Goal: Task Accomplishment & Management: Complete application form

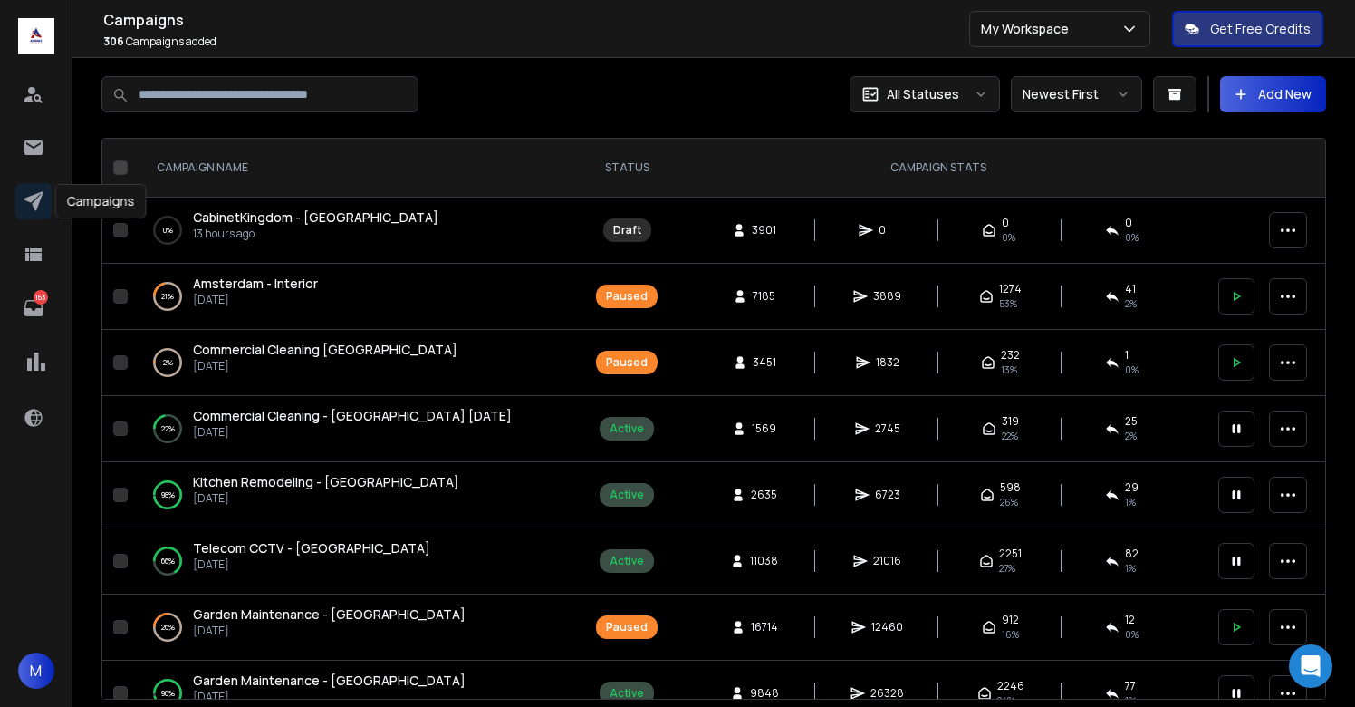
click at [1286, 88] on button "Add New" at bounding box center [1273, 94] width 106 height 36
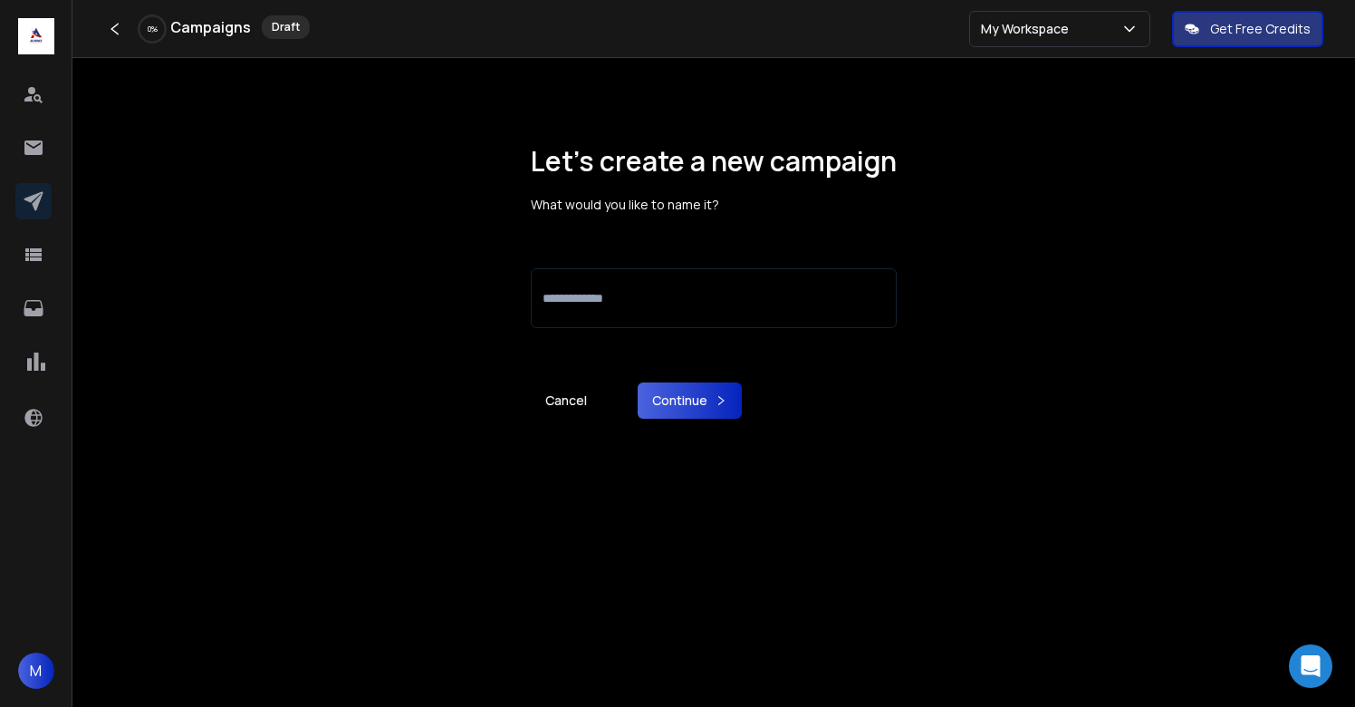
click at [604, 292] on input at bounding box center [714, 298] width 366 height 60
type input "*"
type input "**********"
click at [698, 394] on button "Continue" at bounding box center [690, 400] width 104 height 36
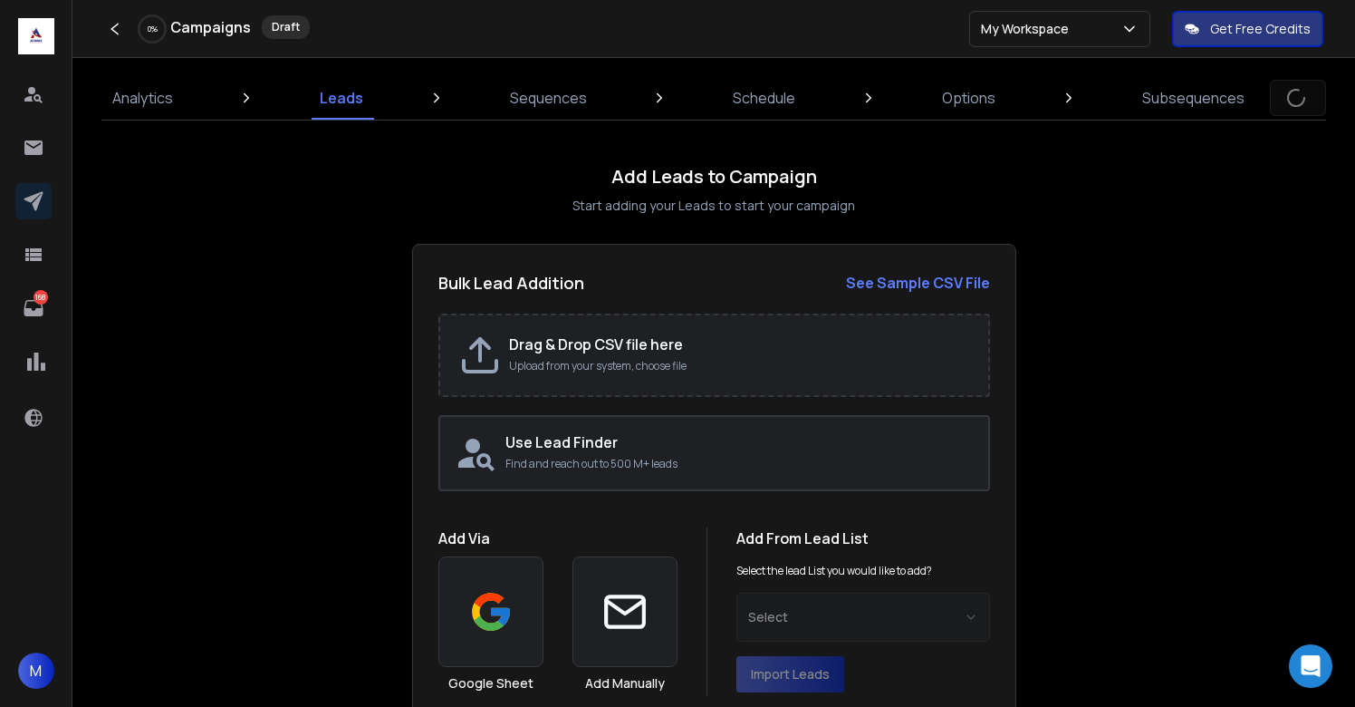
click at [591, 362] on p "Upload from your system, choose file" at bounding box center [739, 366] width 461 height 14
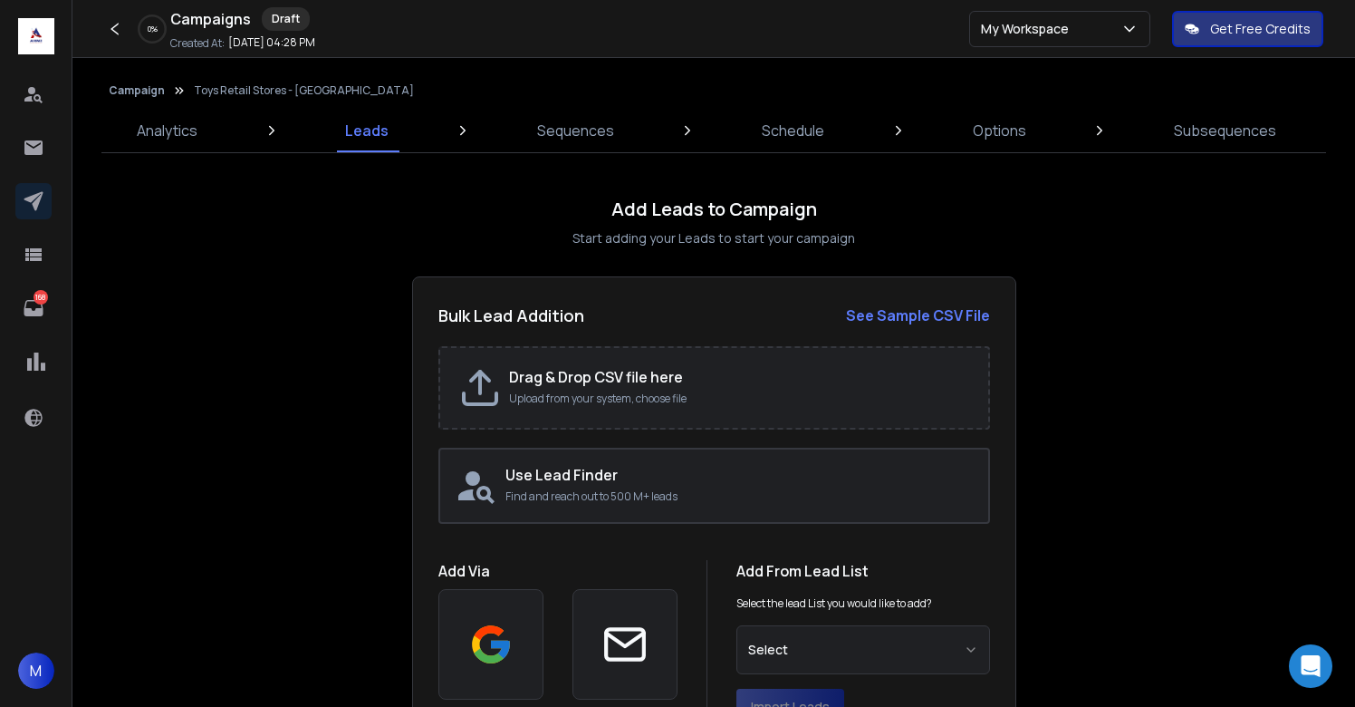
type input "**********"
click at [910, 230] on div "Add Leads to Campaign Start adding your Leads to start your campaign" at bounding box center [714, 222] width 604 height 51
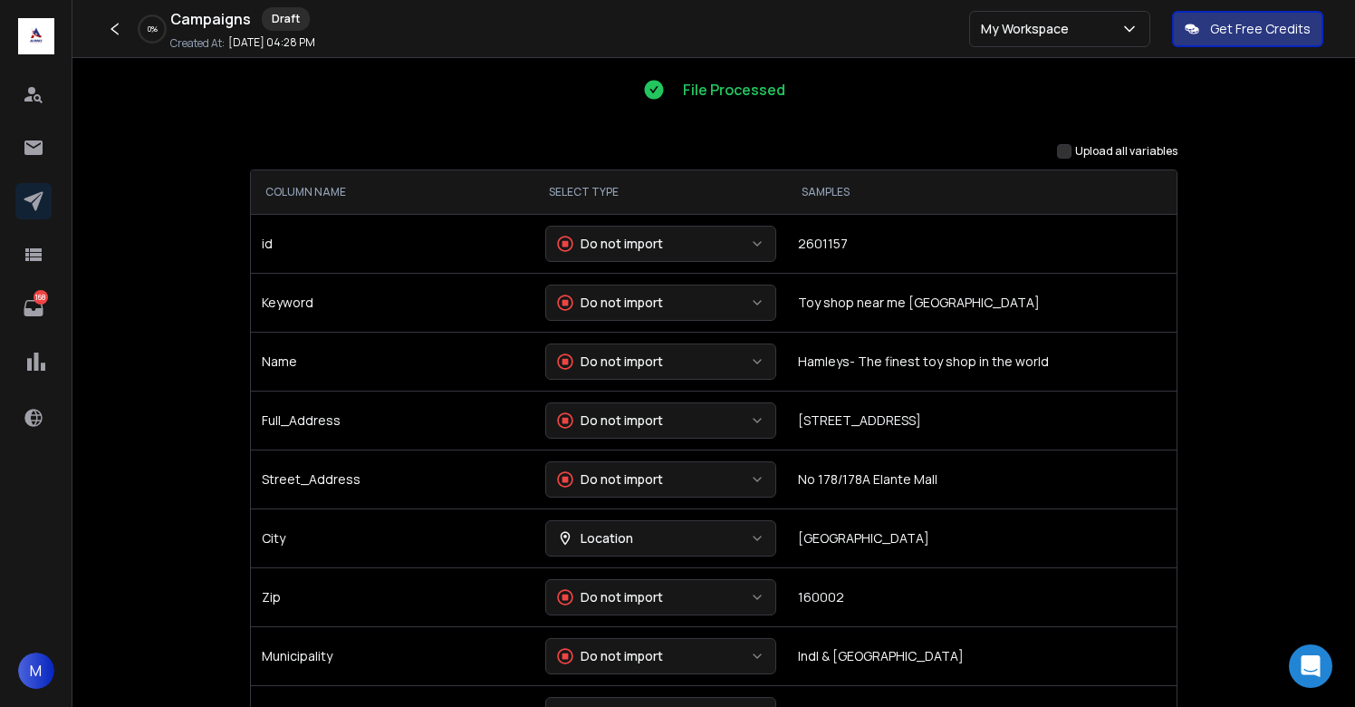
scroll to position [186, 0]
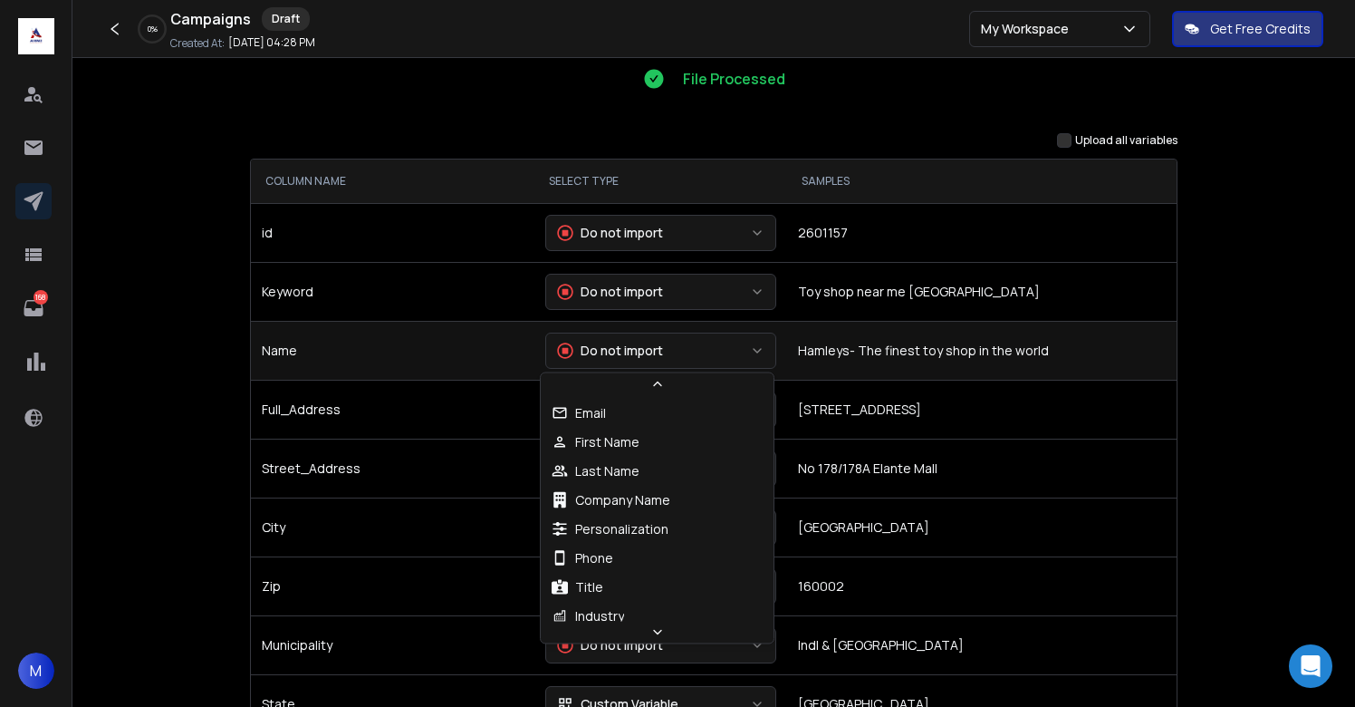
click at [620, 352] on div "Do not import" at bounding box center [610, 350] width 106 height 18
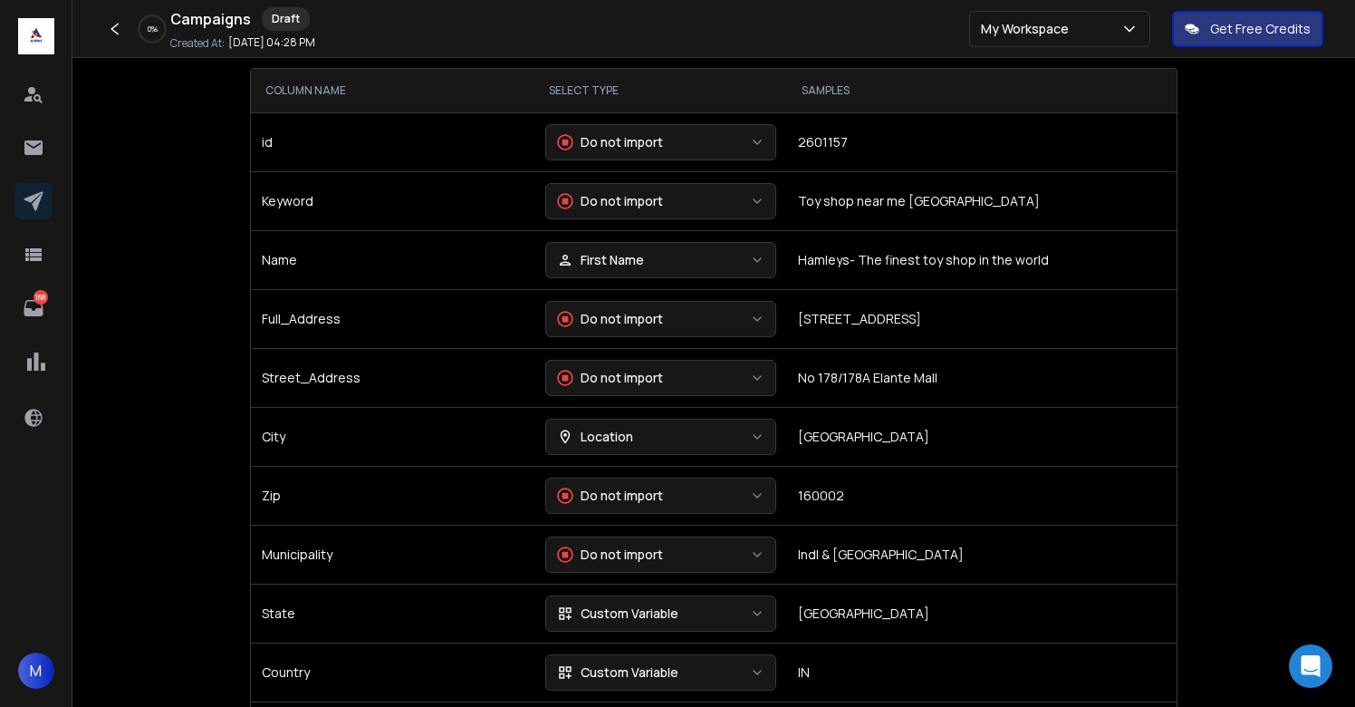
scroll to position [279, 0]
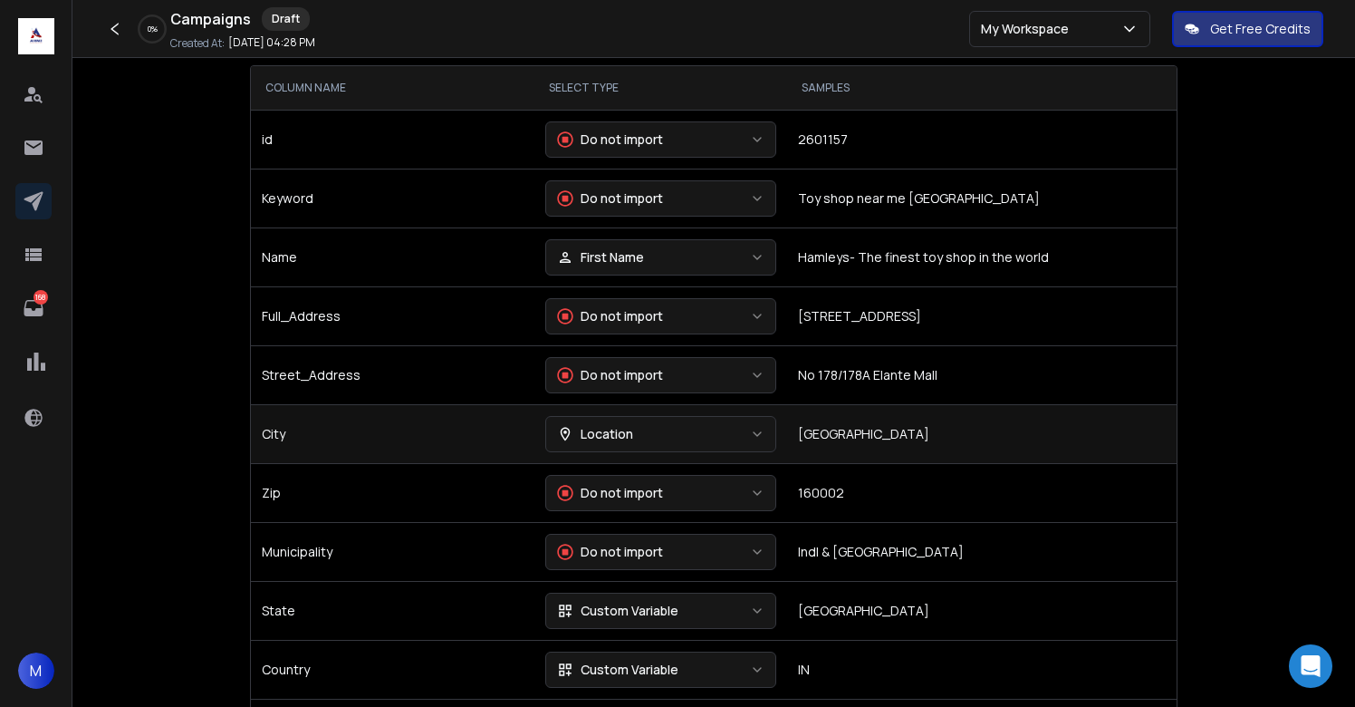
click at [620, 428] on div "Location" at bounding box center [595, 434] width 76 height 18
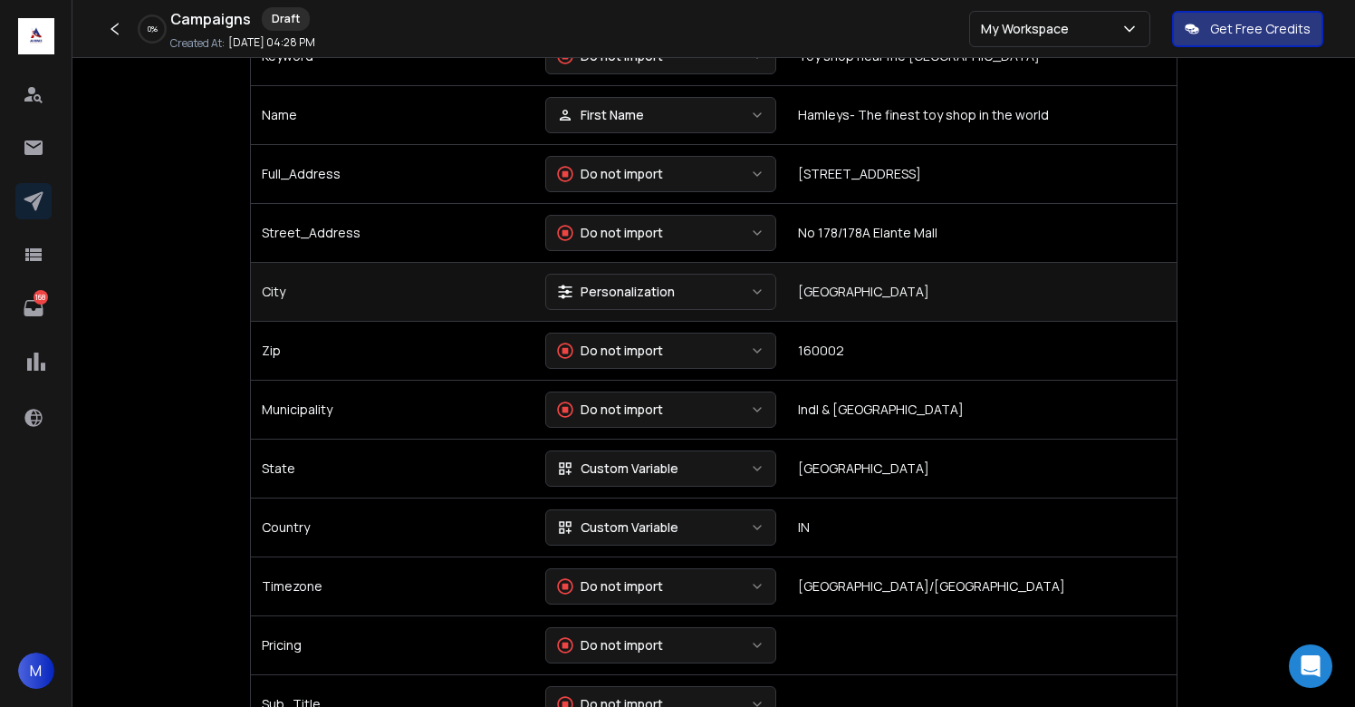
scroll to position [426, 0]
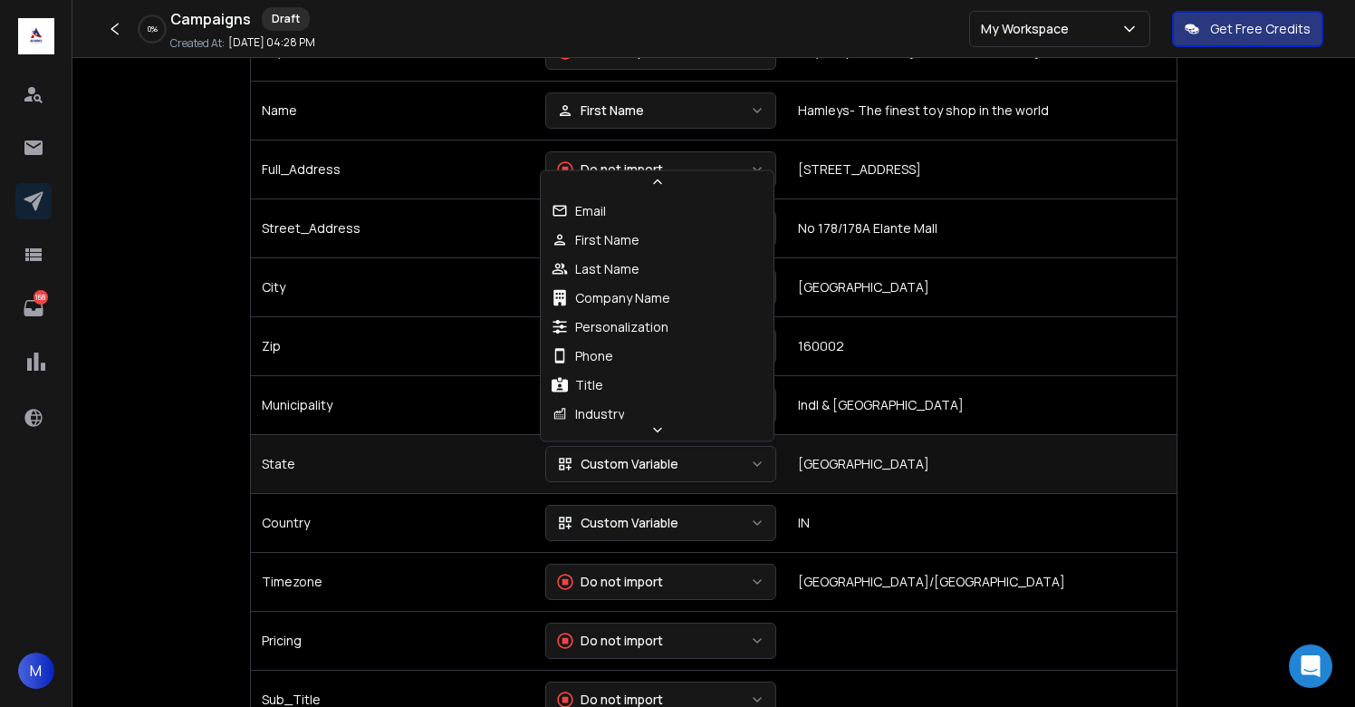
click at [620, 470] on div "Custom Variable" at bounding box center [617, 464] width 121 height 18
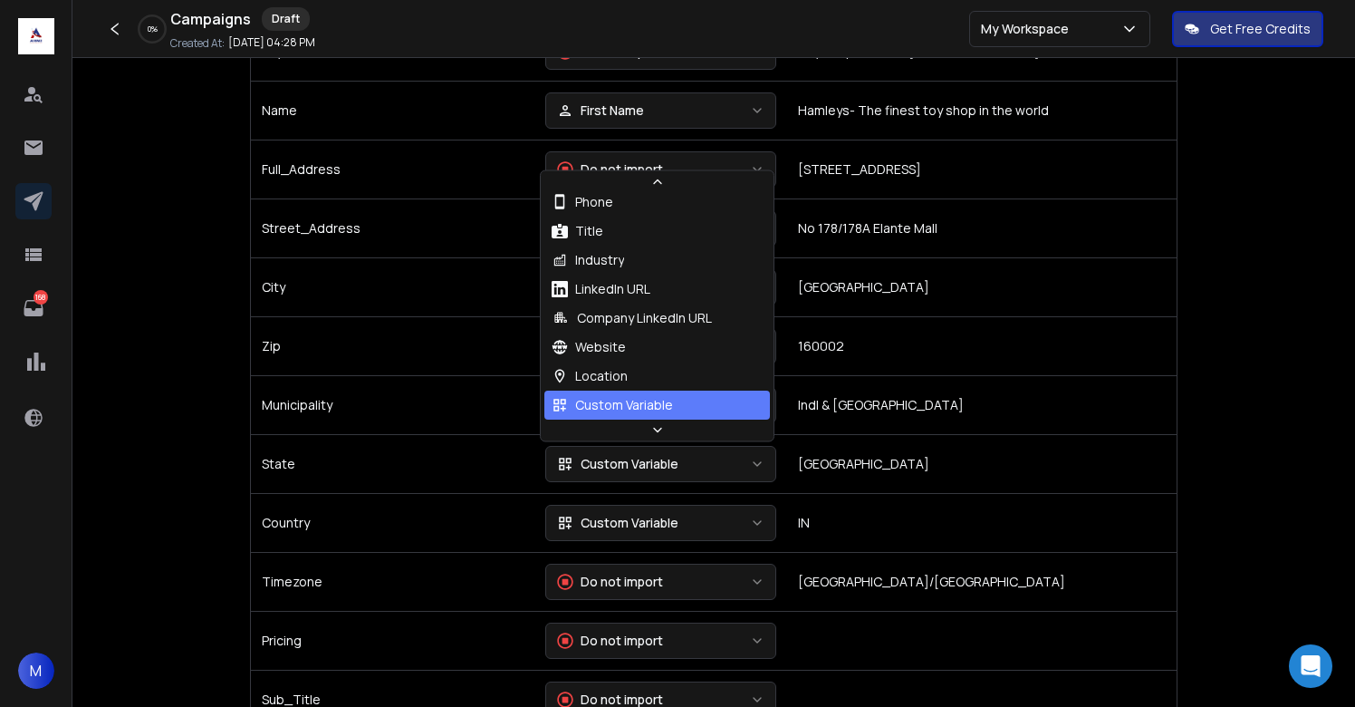
scroll to position [165, 0]
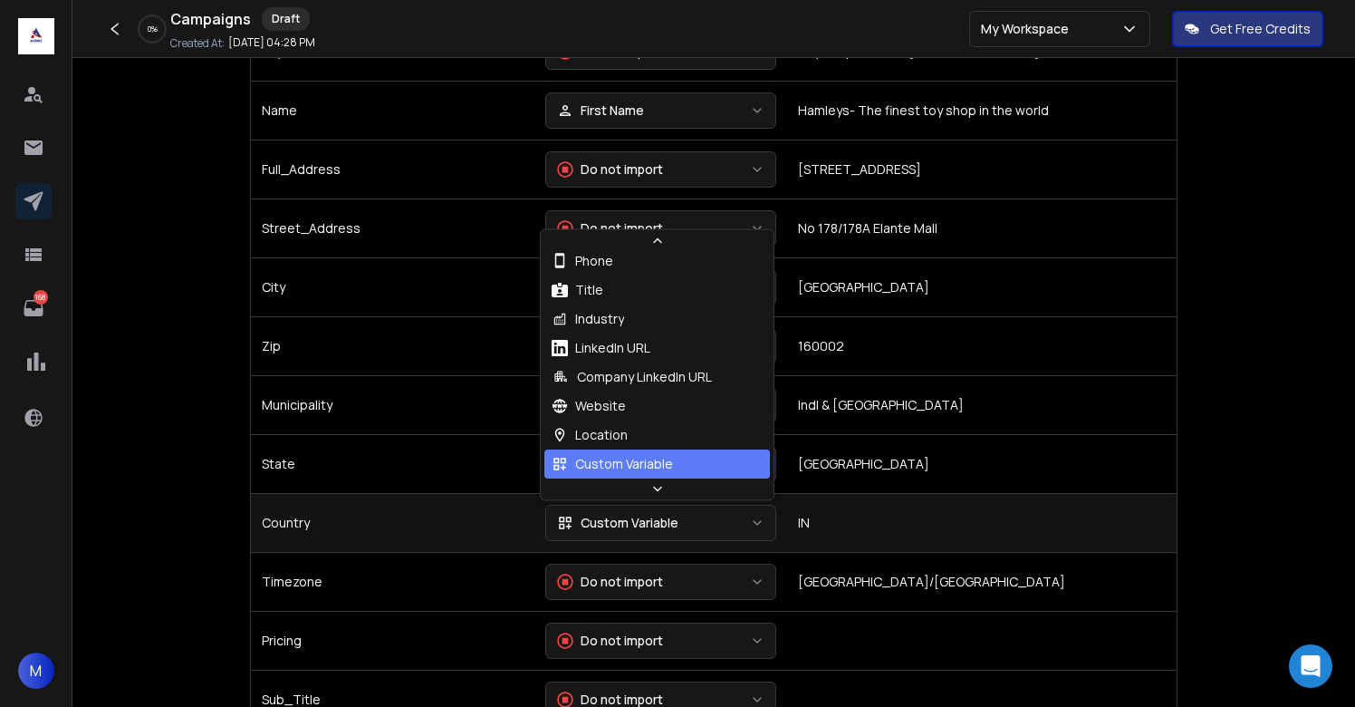
click at [629, 522] on div "Custom Variable" at bounding box center [617, 523] width 121 height 18
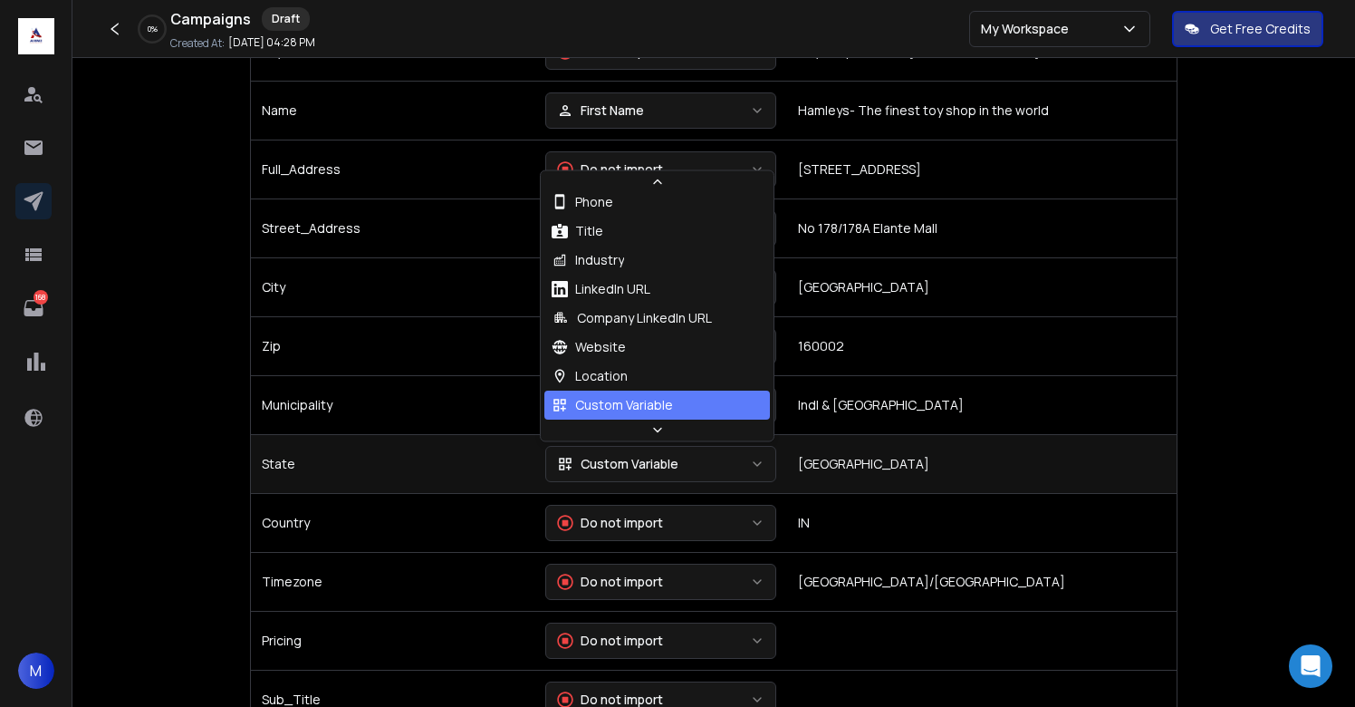
click at [633, 470] on div "Custom Variable" at bounding box center [617, 464] width 121 height 18
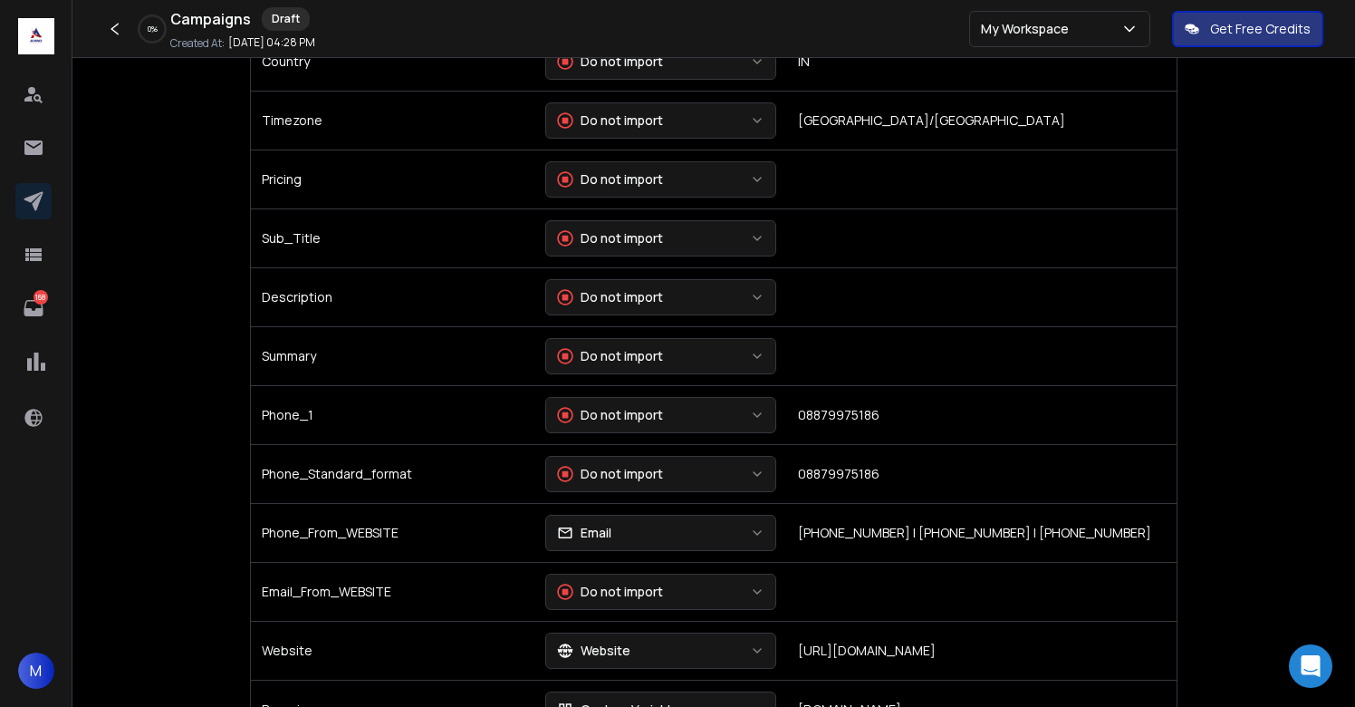
scroll to position [886, 0]
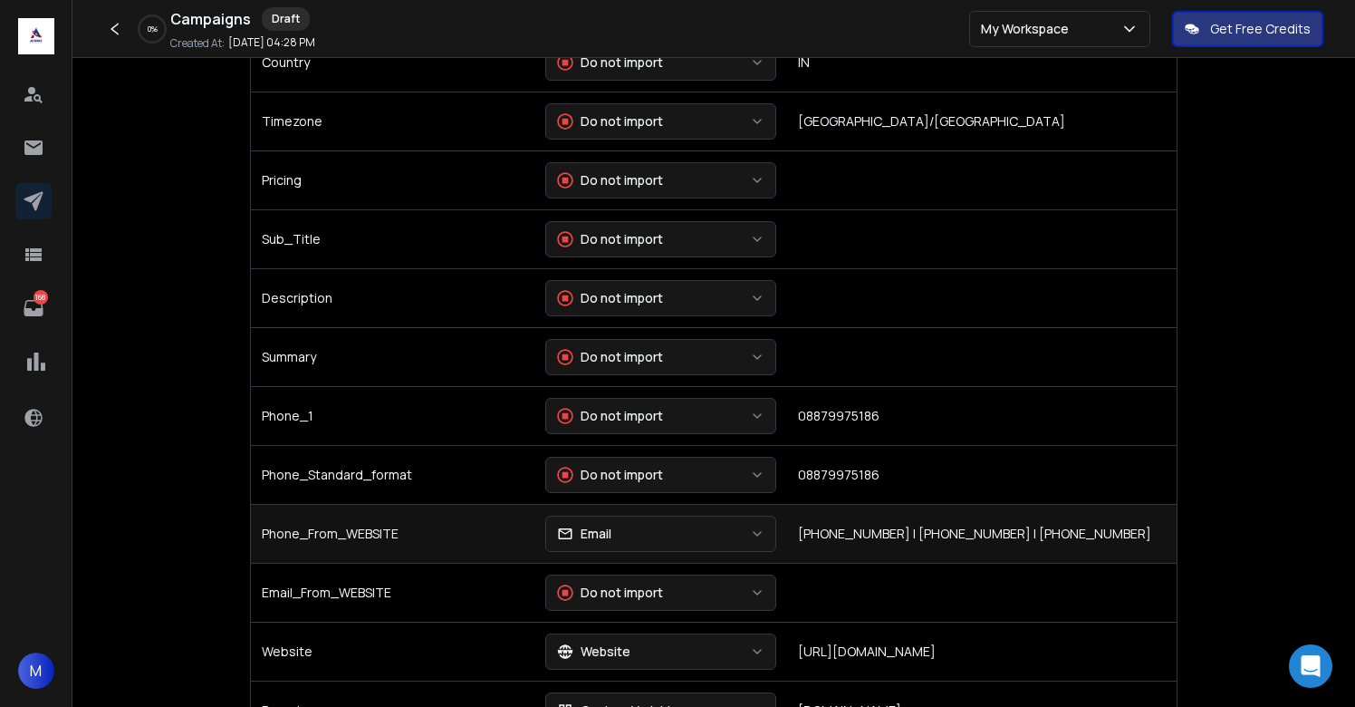
click at [660, 527] on button "Email" at bounding box center [660, 533] width 231 height 36
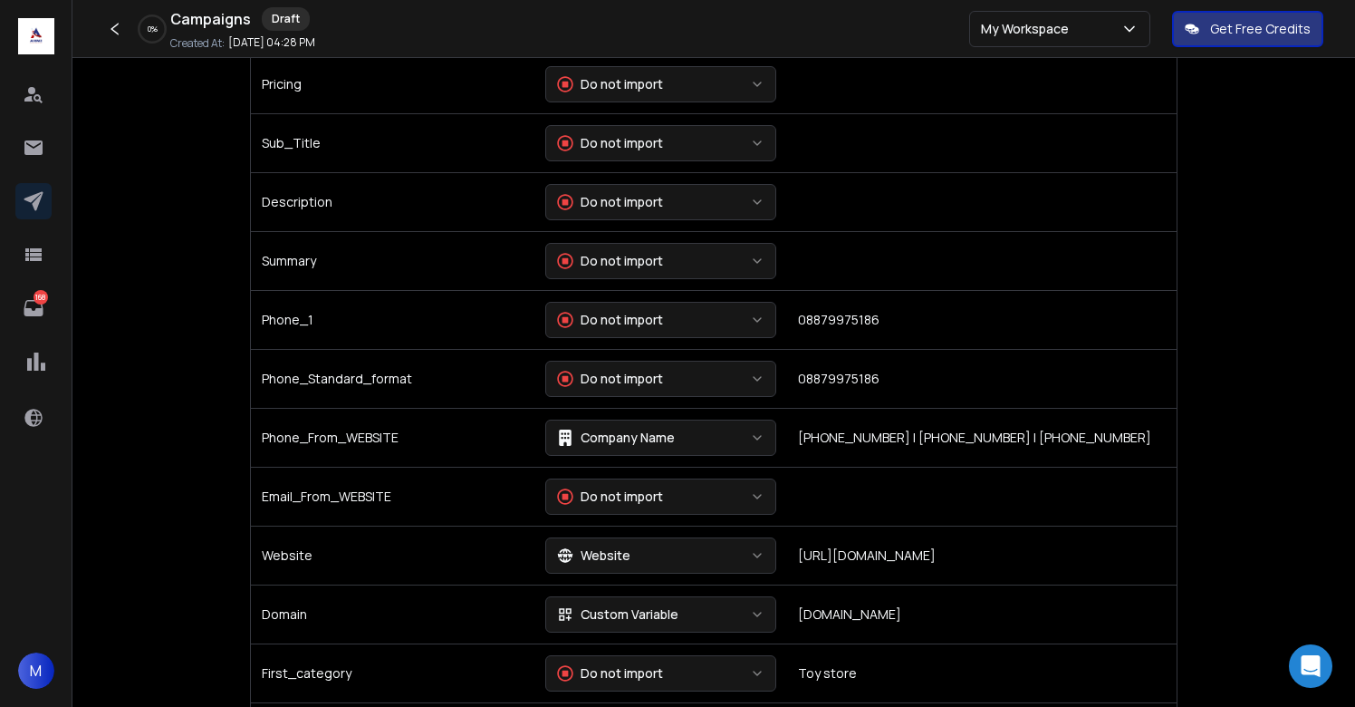
scroll to position [1003, 0]
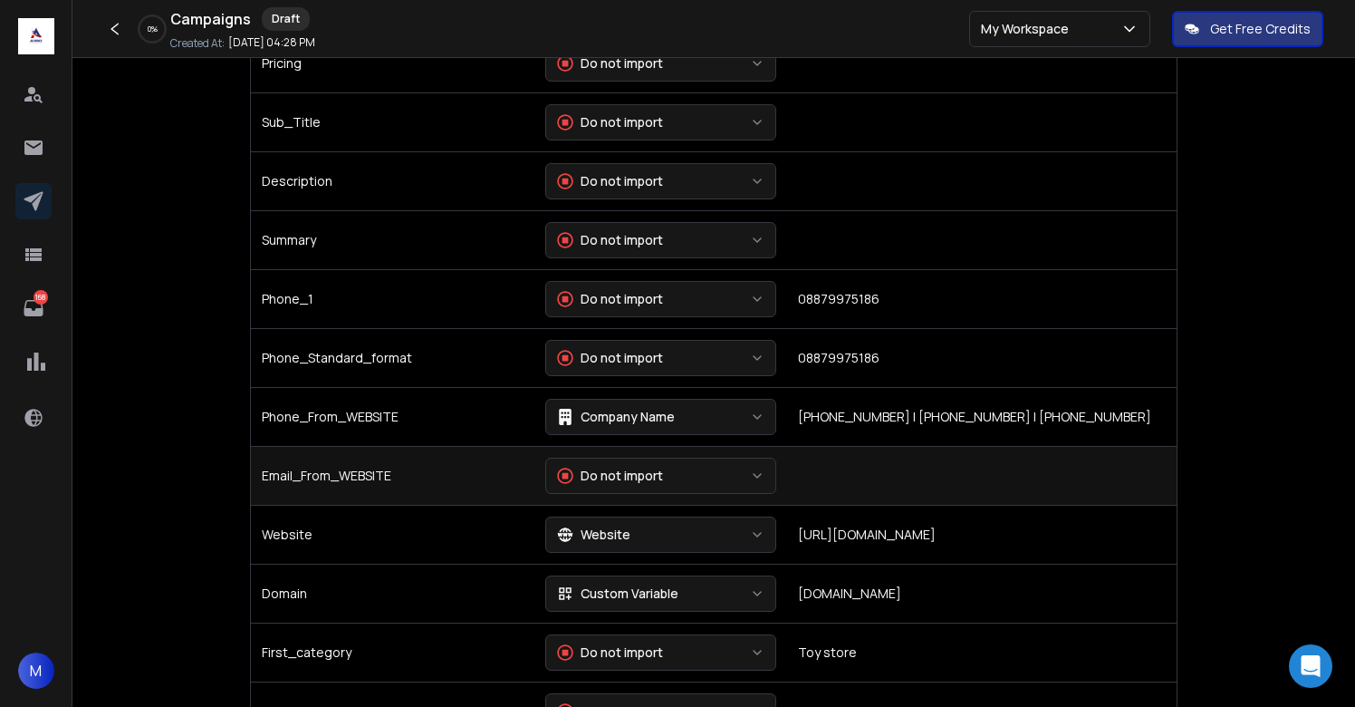
click at [629, 470] on div "Do not import" at bounding box center [610, 475] width 106 height 18
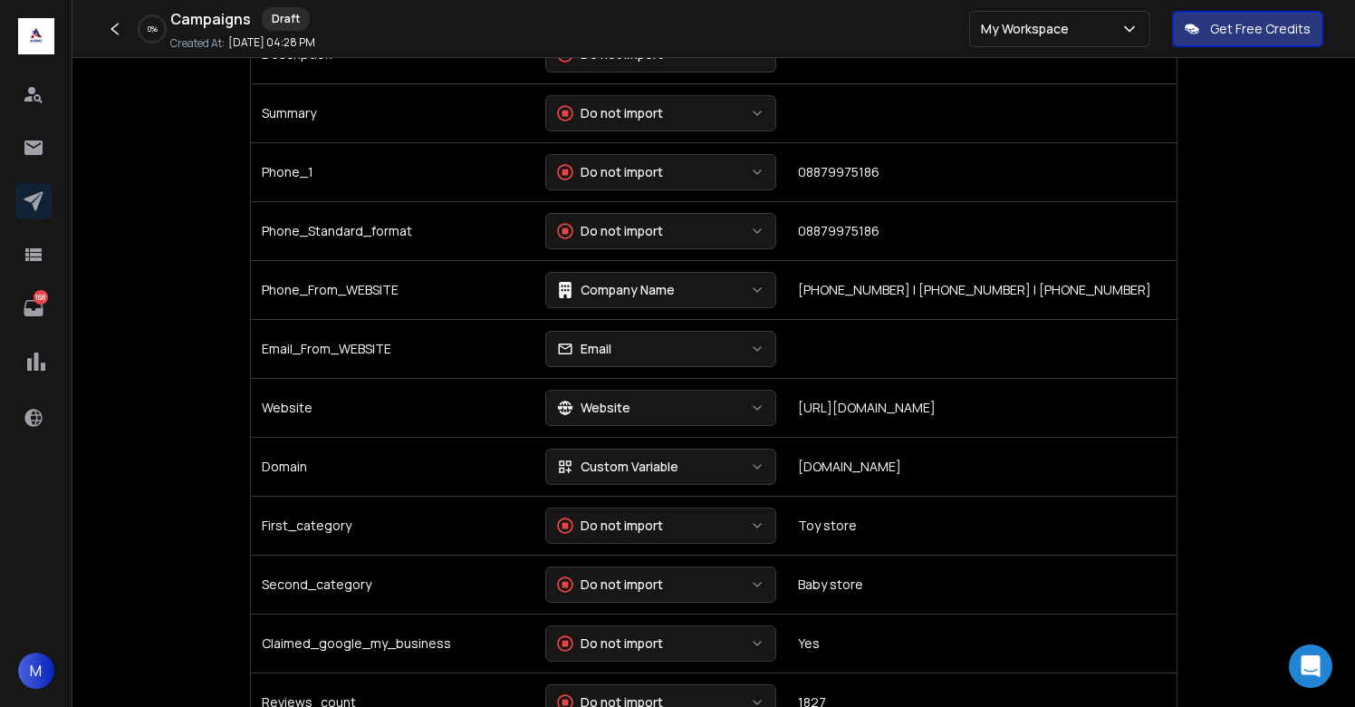
scroll to position [1138, 0]
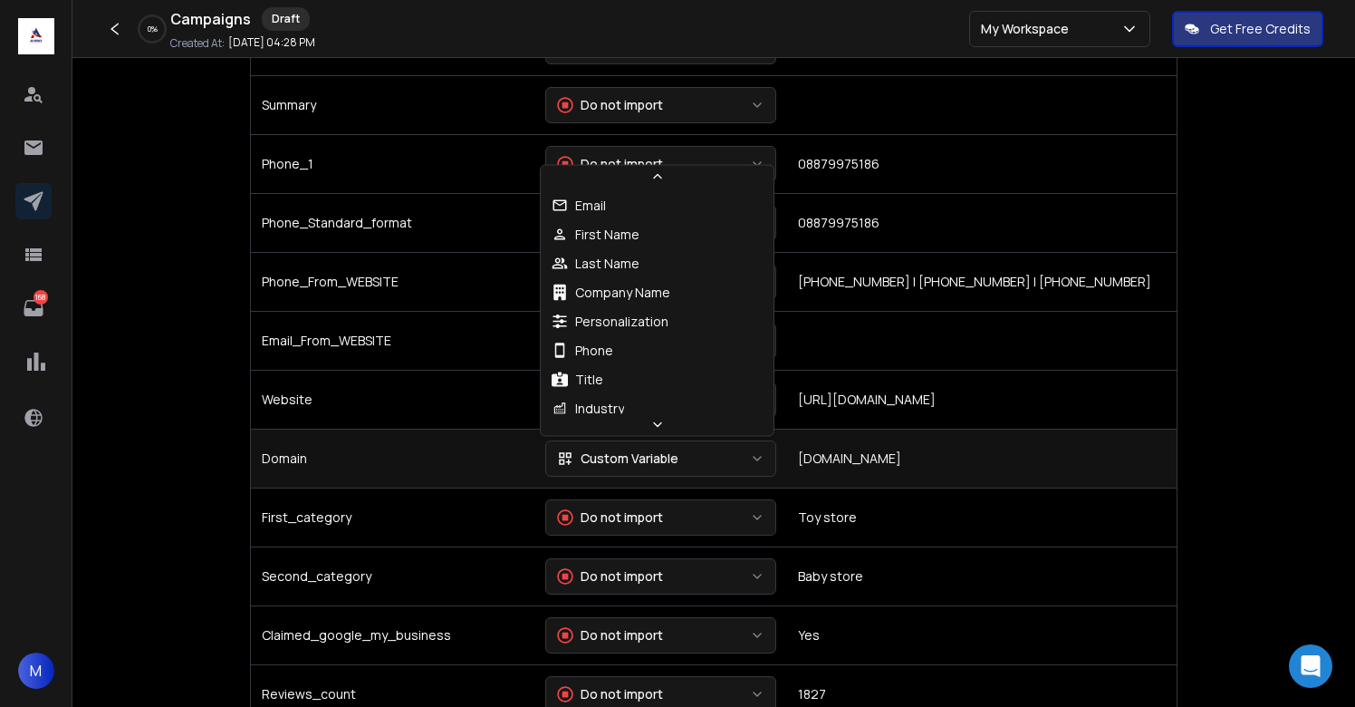
click at [639, 452] on div "Custom Variable" at bounding box center [617, 458] width 121 height 18
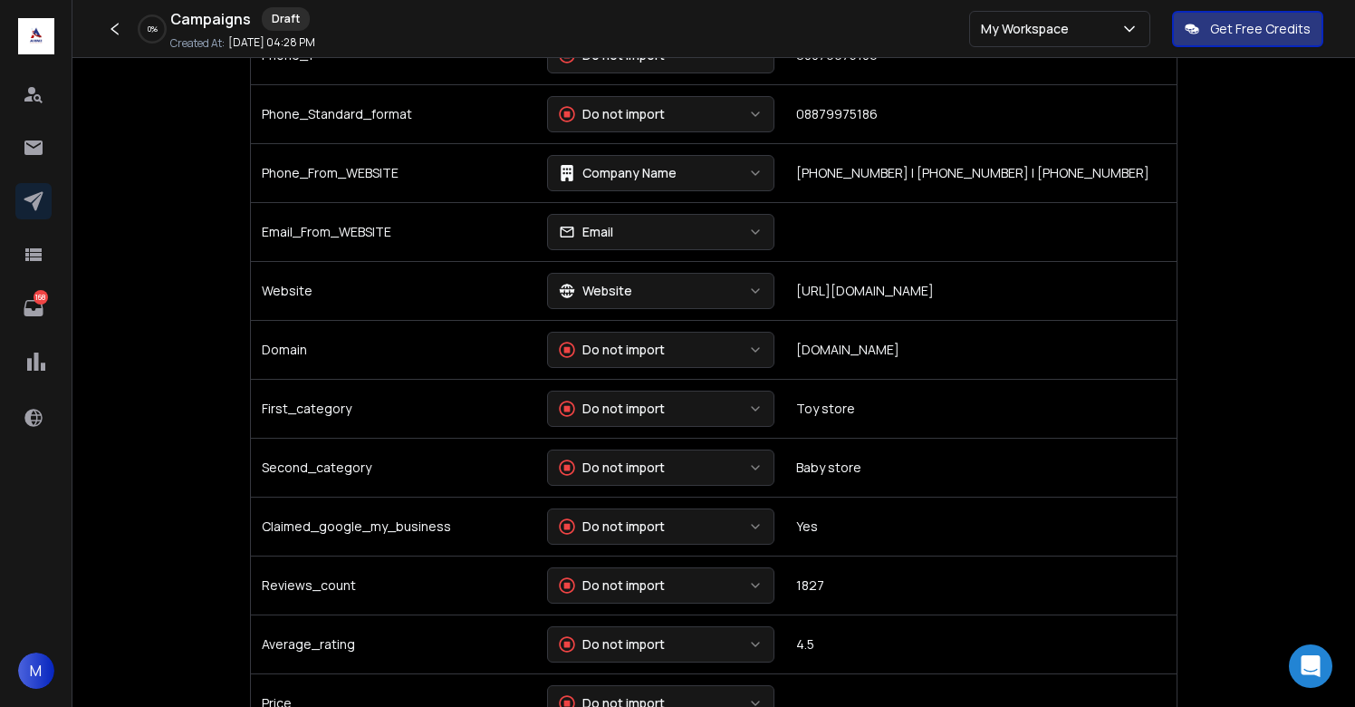
scroll to position [1247, 0]
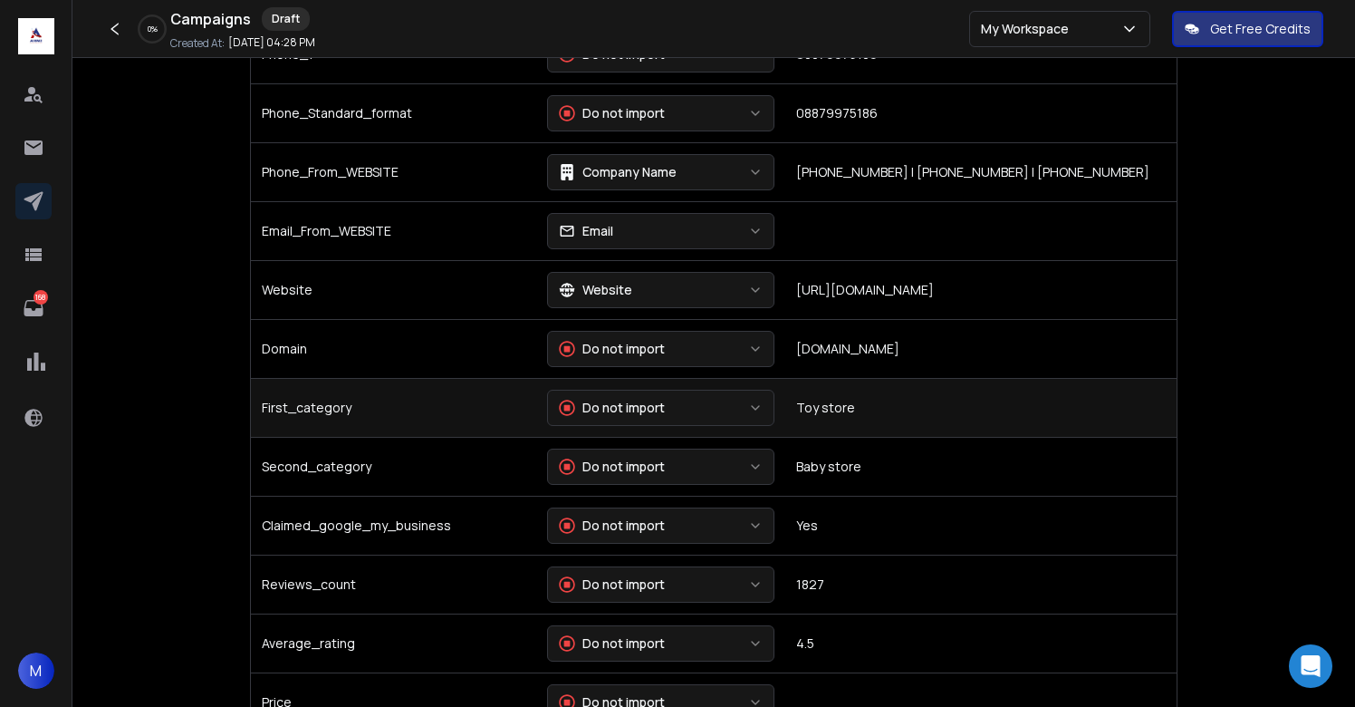
click at [633, 413] on div "Do not import" at bounding box center [612, 408] width 106 height 18
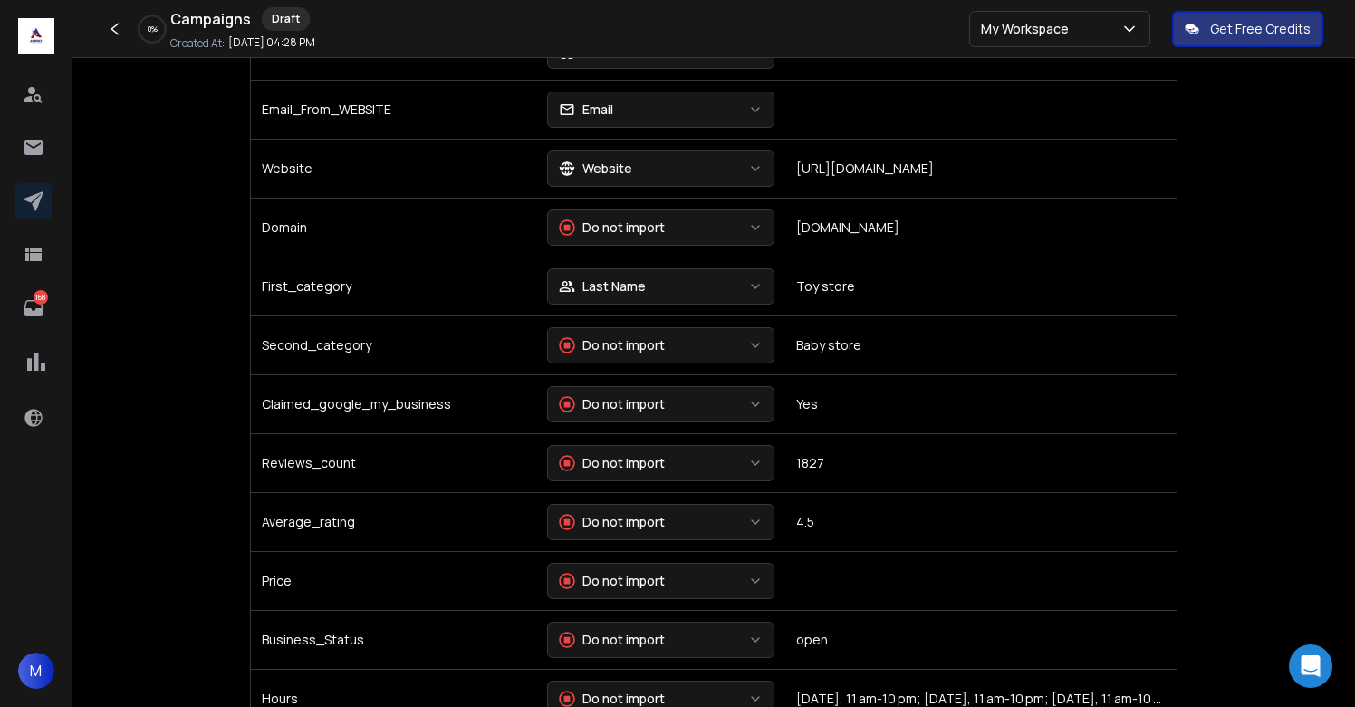
scroll to position [1382, 0]
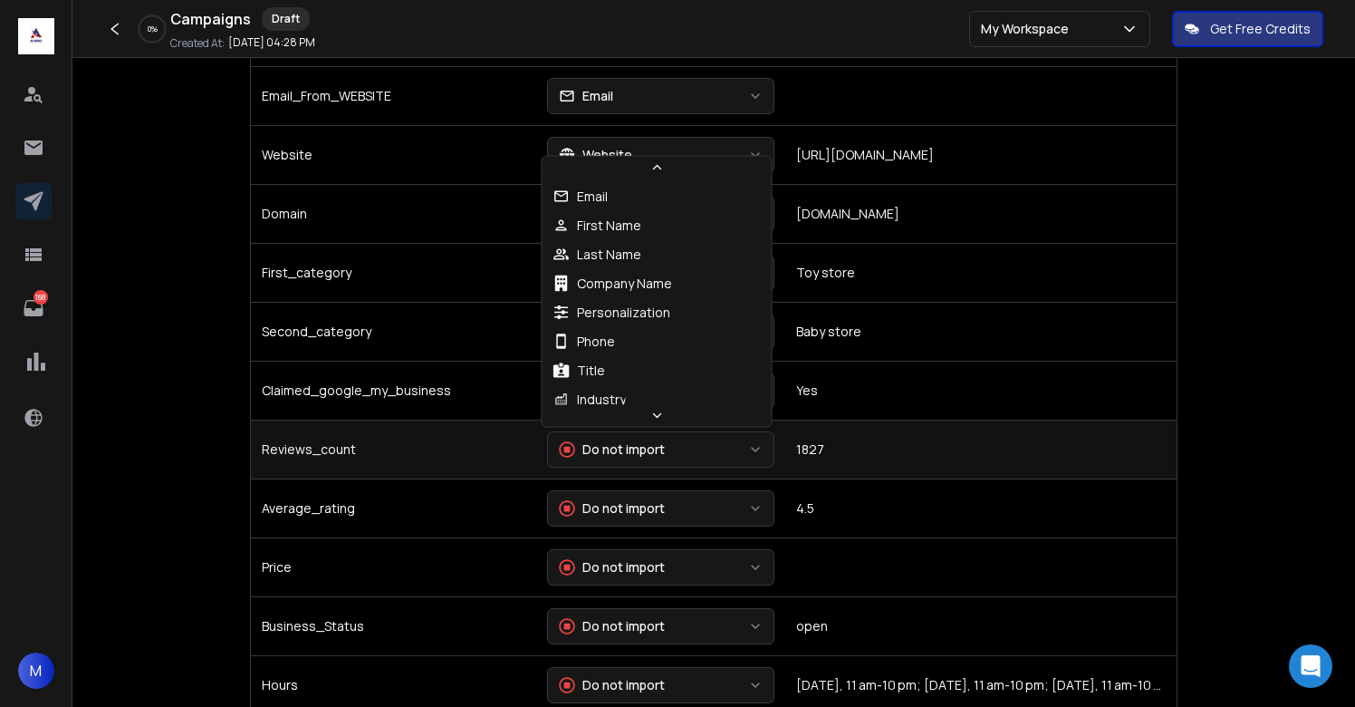
click at [620, 450] on div "Do not import" at bounding box center [612, 449] width 106 height 18
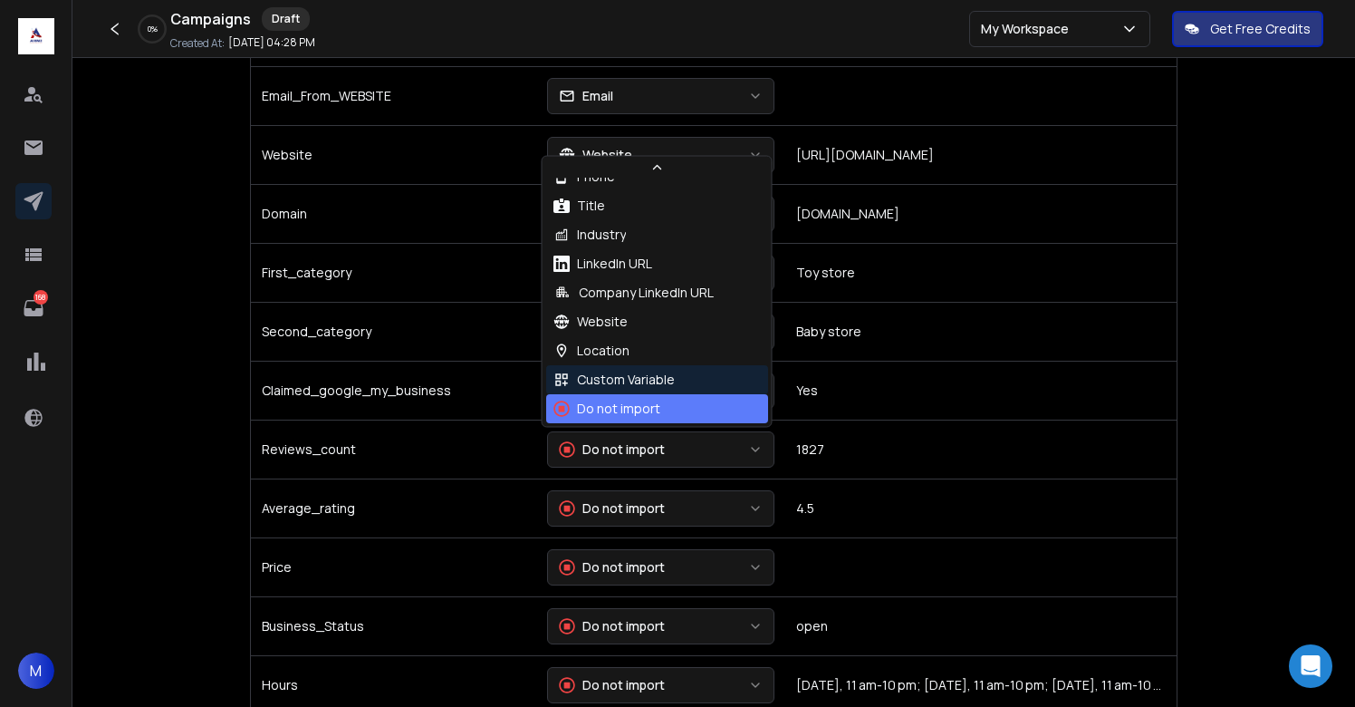
scroll to position [165, 0]
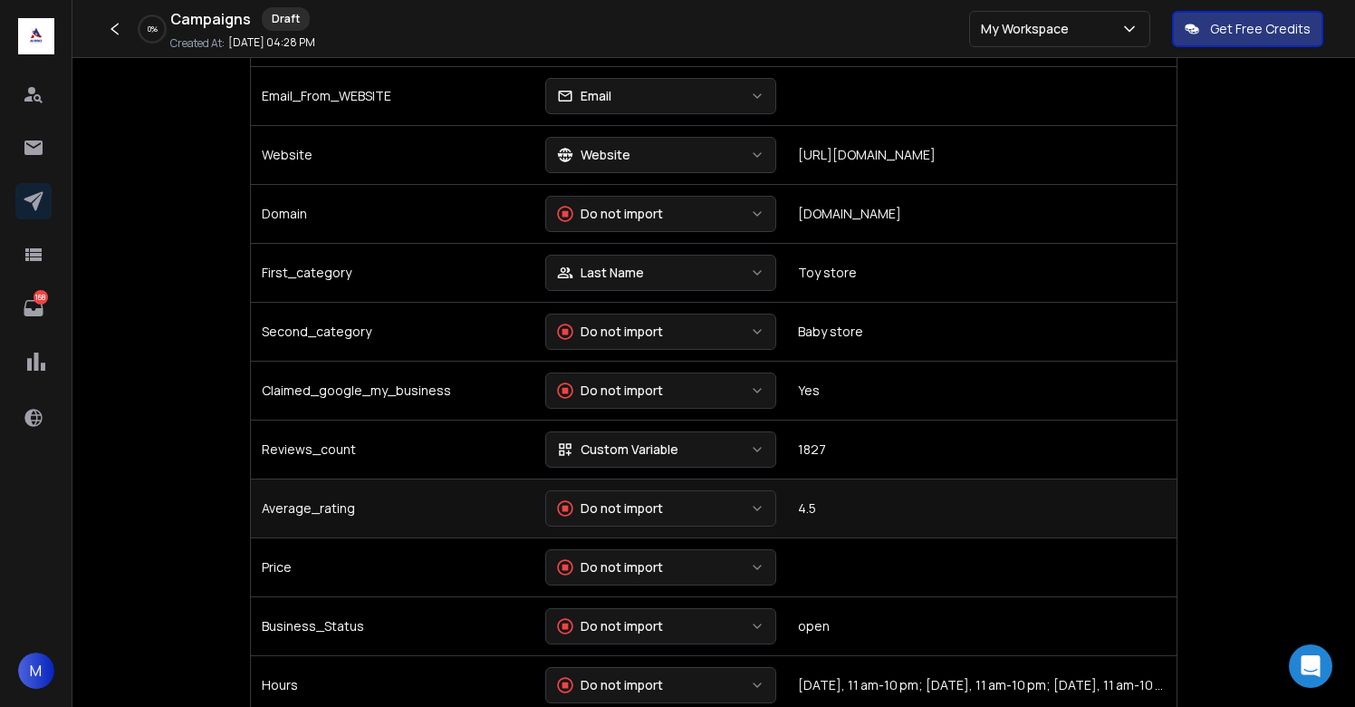
click at [652, 512] on div "Do not import" at bounding box center [610, 508] width 106 height 18
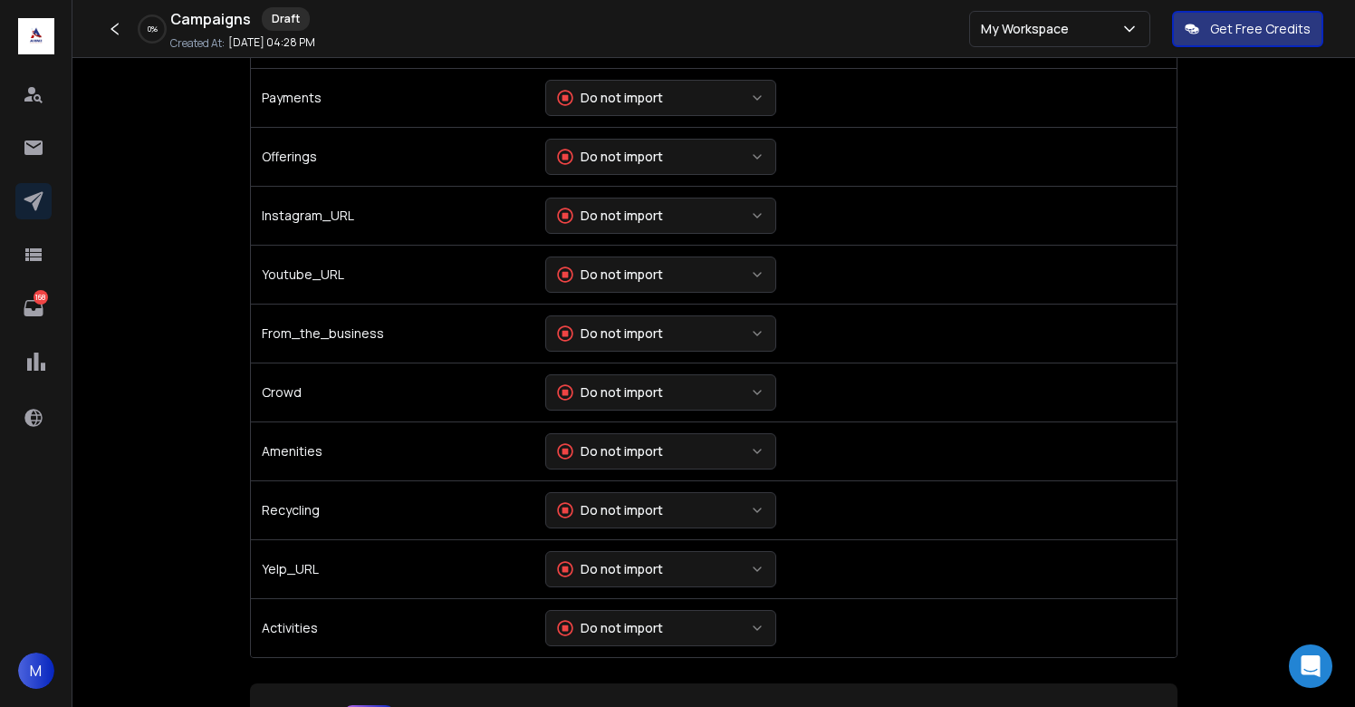
scroll to position [4025, 0]
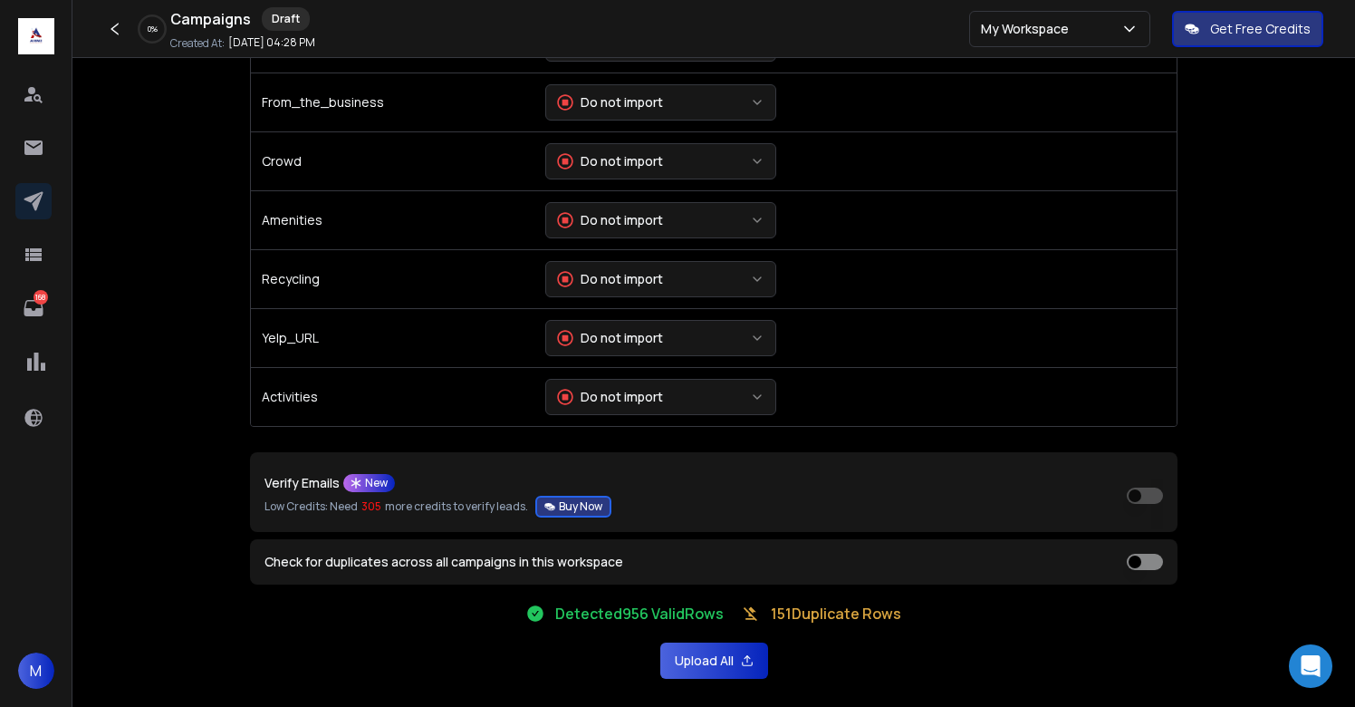
click at [688, 668] on button "Upload All" at bounding box center [714, 660] width 108 height 36
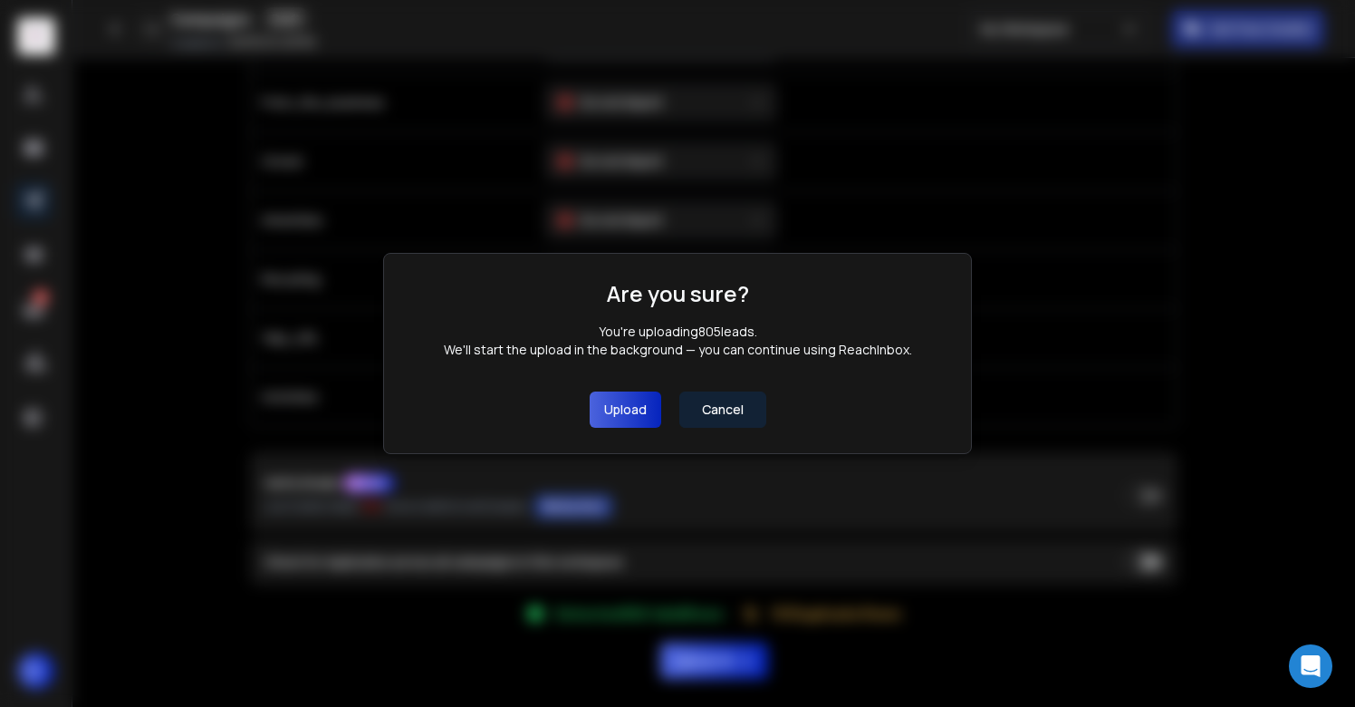
click at [639, 414] on button "Upload" at bounding box center [626, 409] width 72 height 36
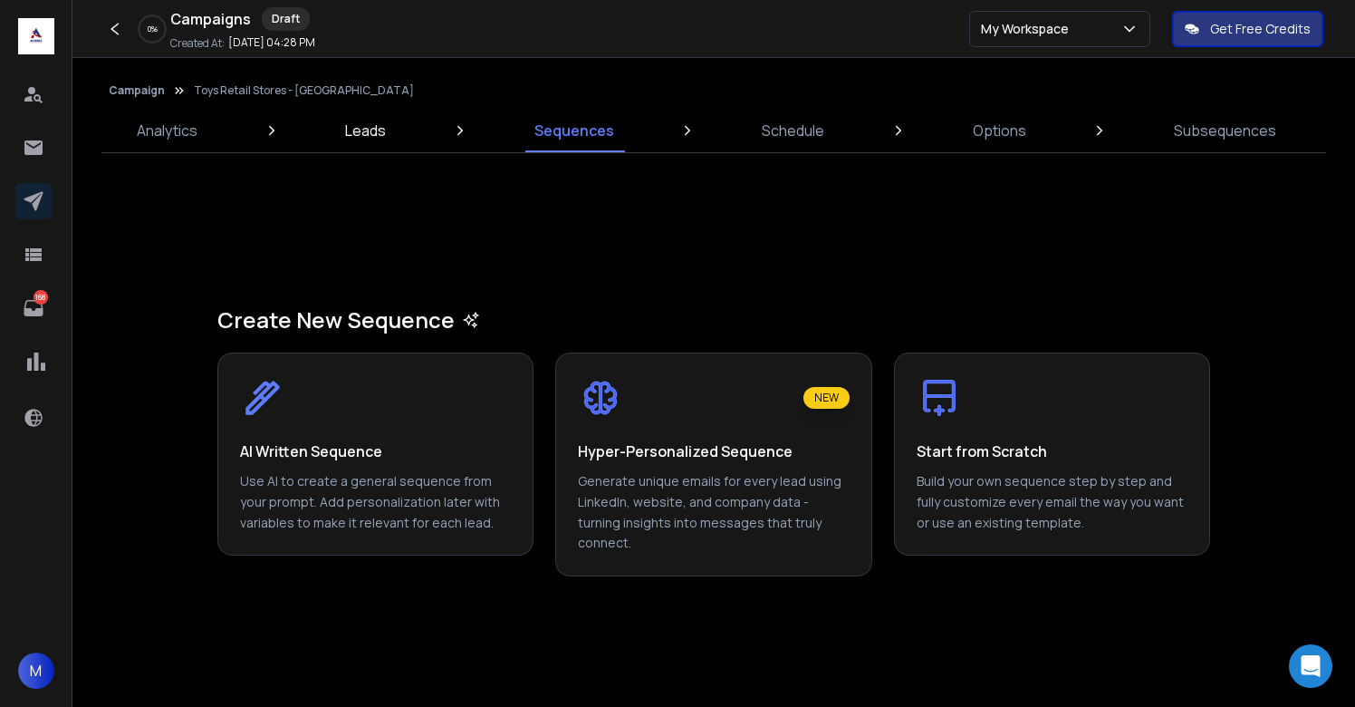
click at [366, 126] on p "Leads" at bounding box center [365, 131] width 41 height 22
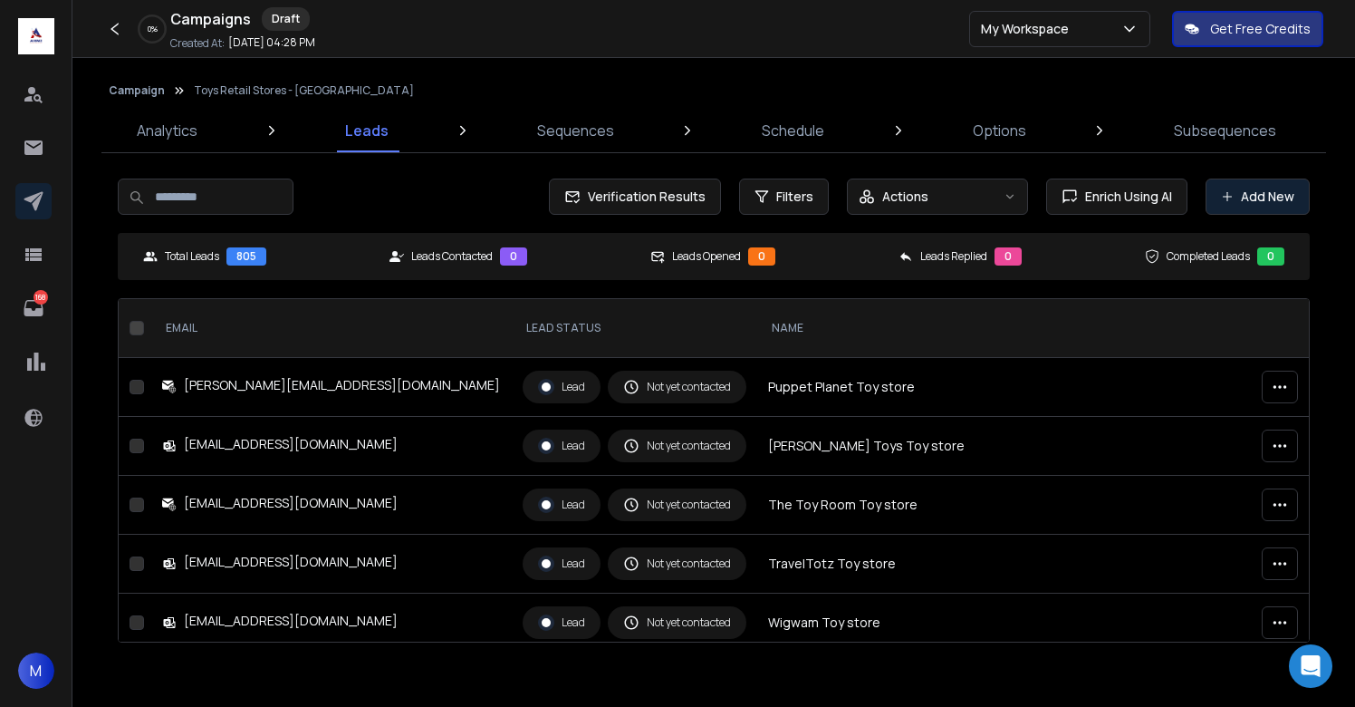
click at [1288, 193] on button "Add New" at bounding box center [1258, 196] width 104 height 36
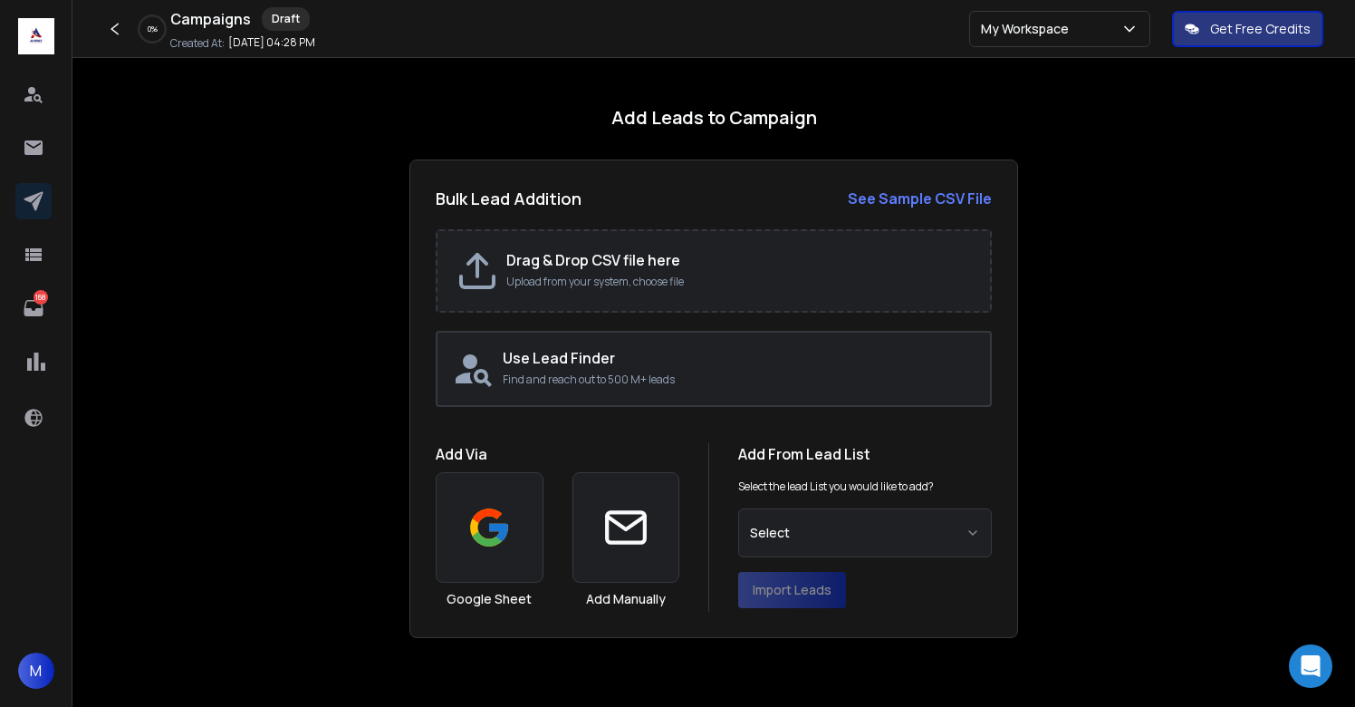
click at [563, 262] on h2 "Drag & Drop CSV file here" at bounding box center [739, 260] width 466 height 22
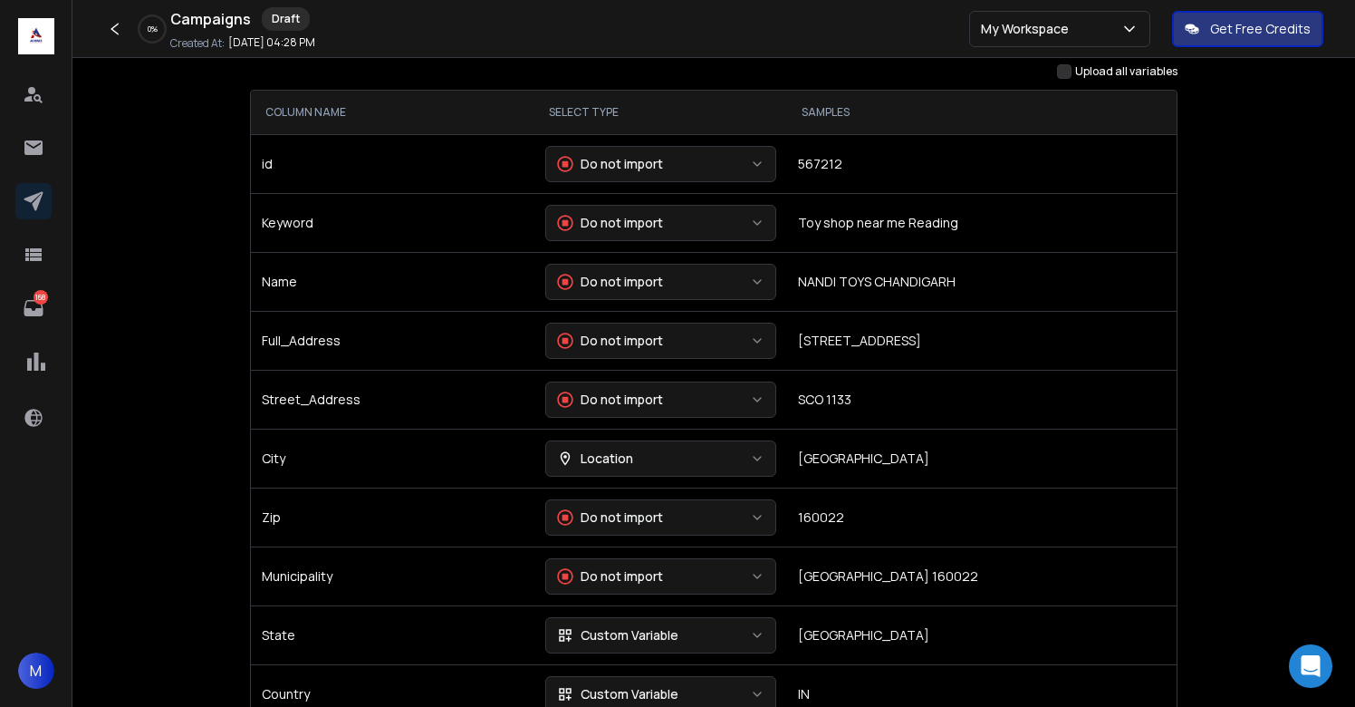
scroll to position [256, 0]
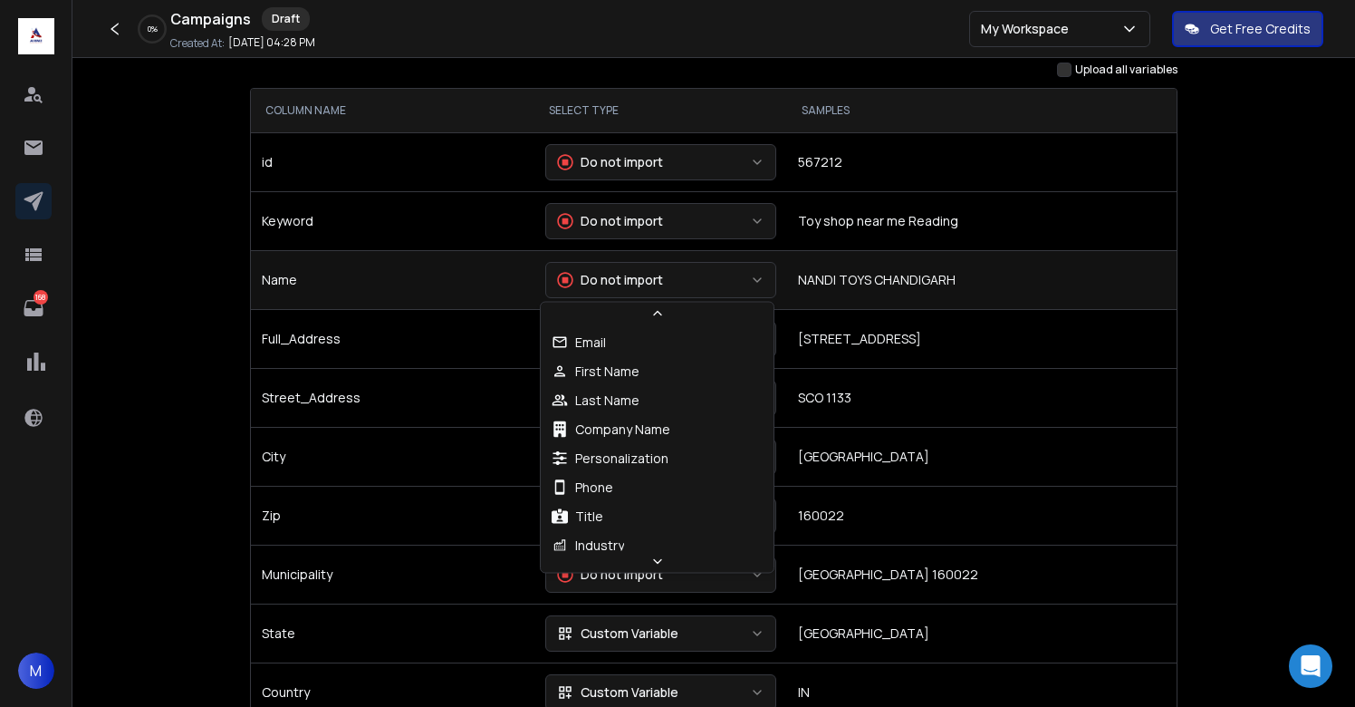
click at [714, 286] on button "Do not import" at bounding box center [660, 280] width 231 height 36
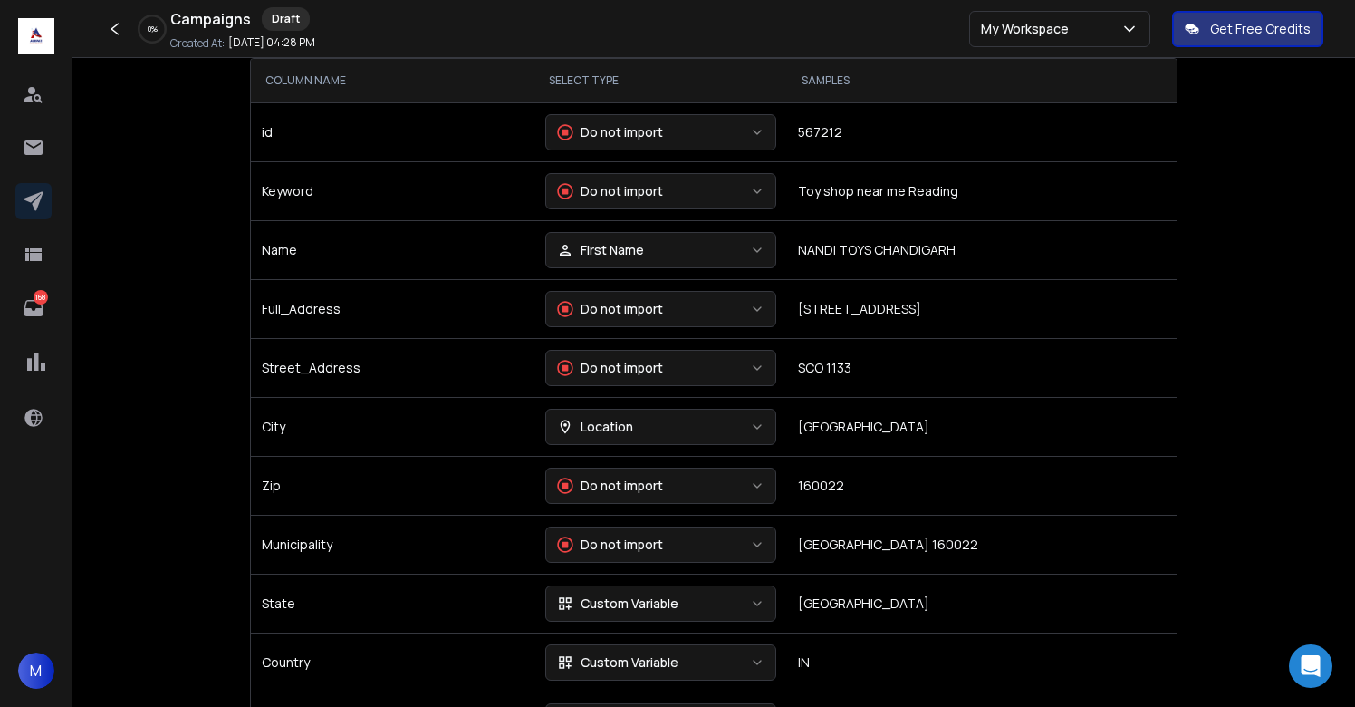
scroll to position [304, 0]
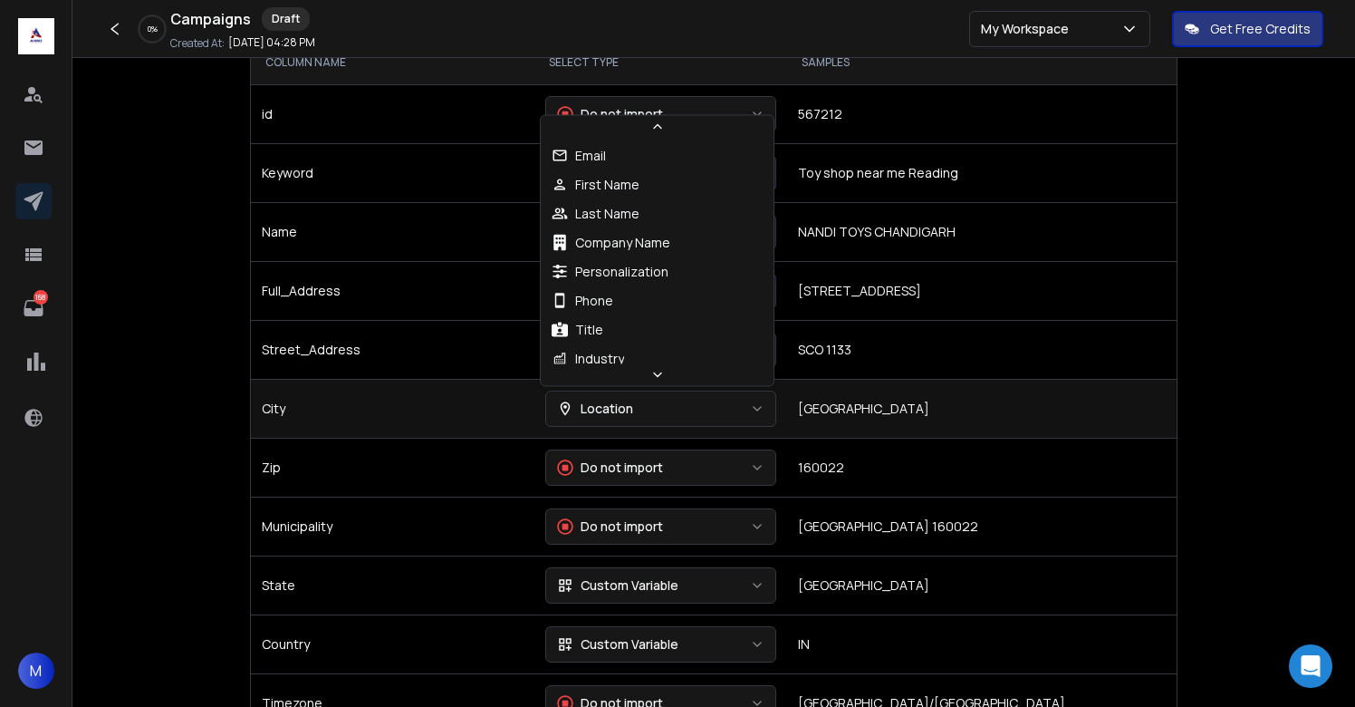
click at [629, 403] on button "Location" at bounding box center [660, 408] width 231 height 36
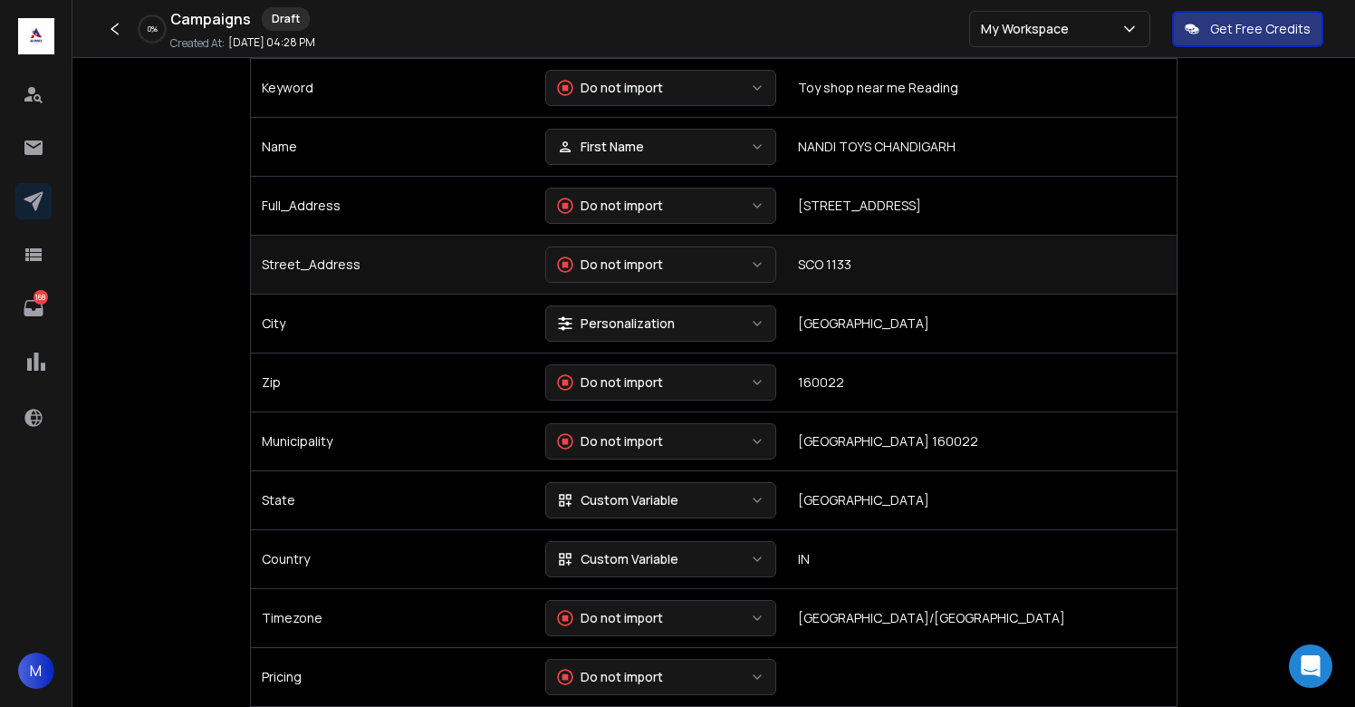
scroll to position [411, 0]
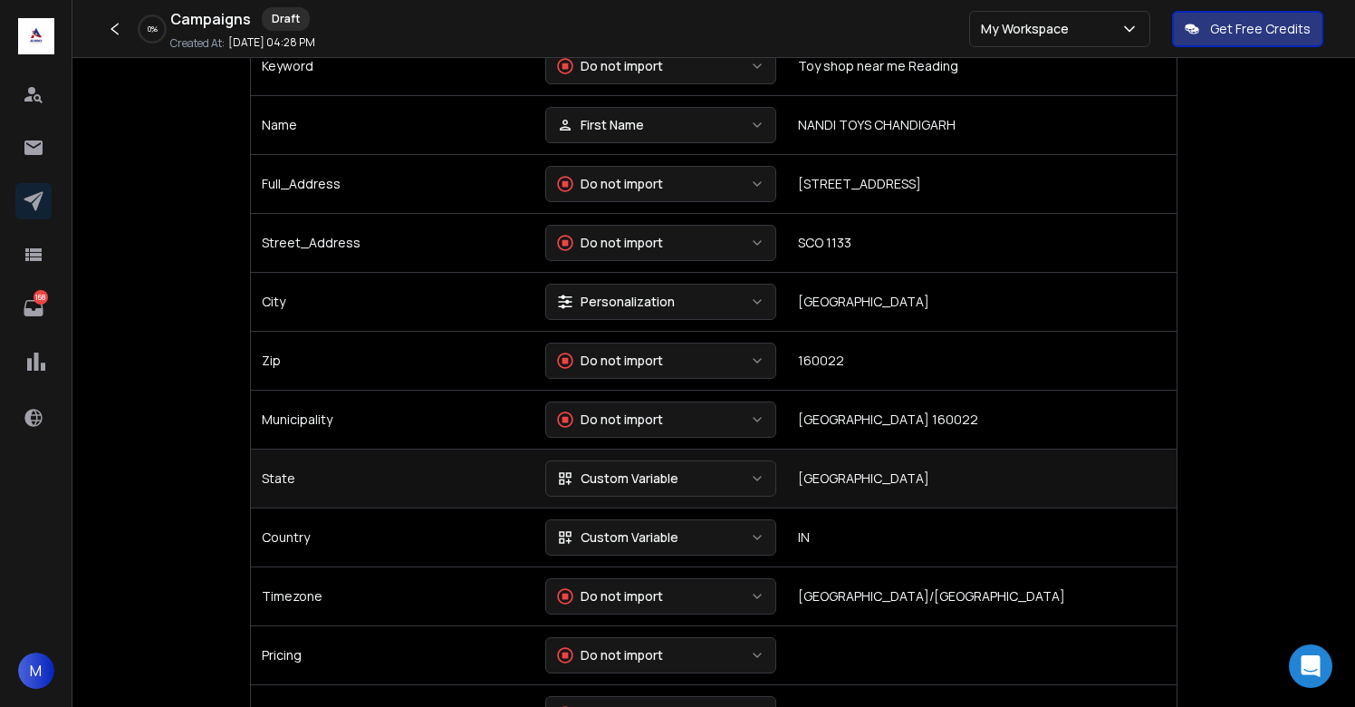
click at [669, 479] on div "Custom Variable" at bounding box center [617, 478] width 121 height 18
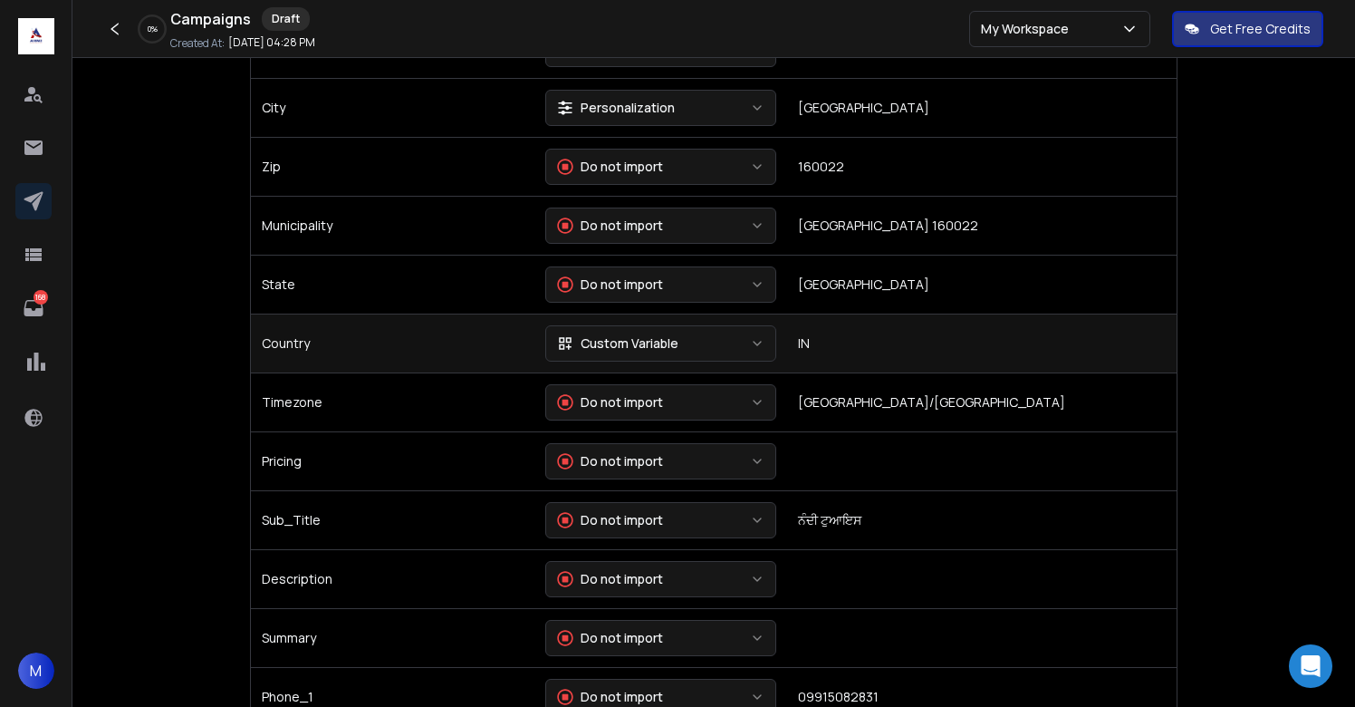
scroll to position [606, 0]
click at [648, 345] on div "Custom Variable" at bounding box center [617, 342] width 121 height 18
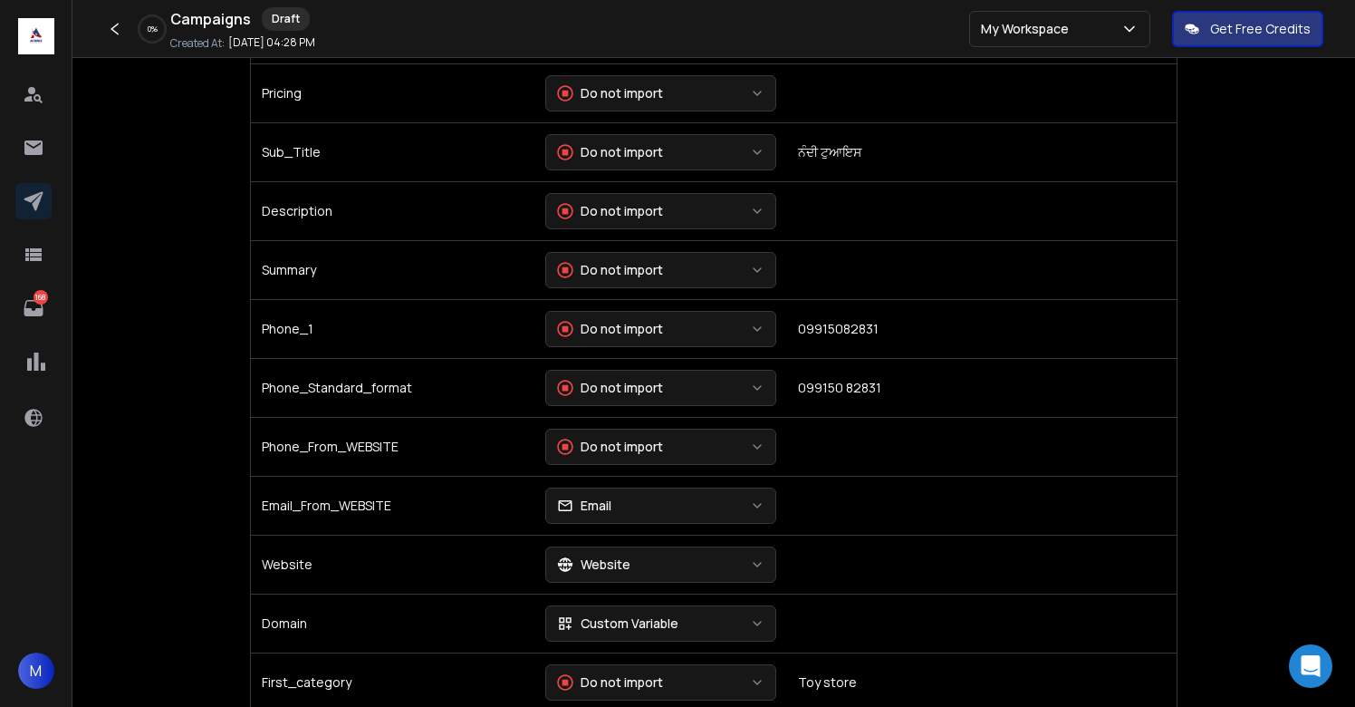
scroll to position [976, 0]
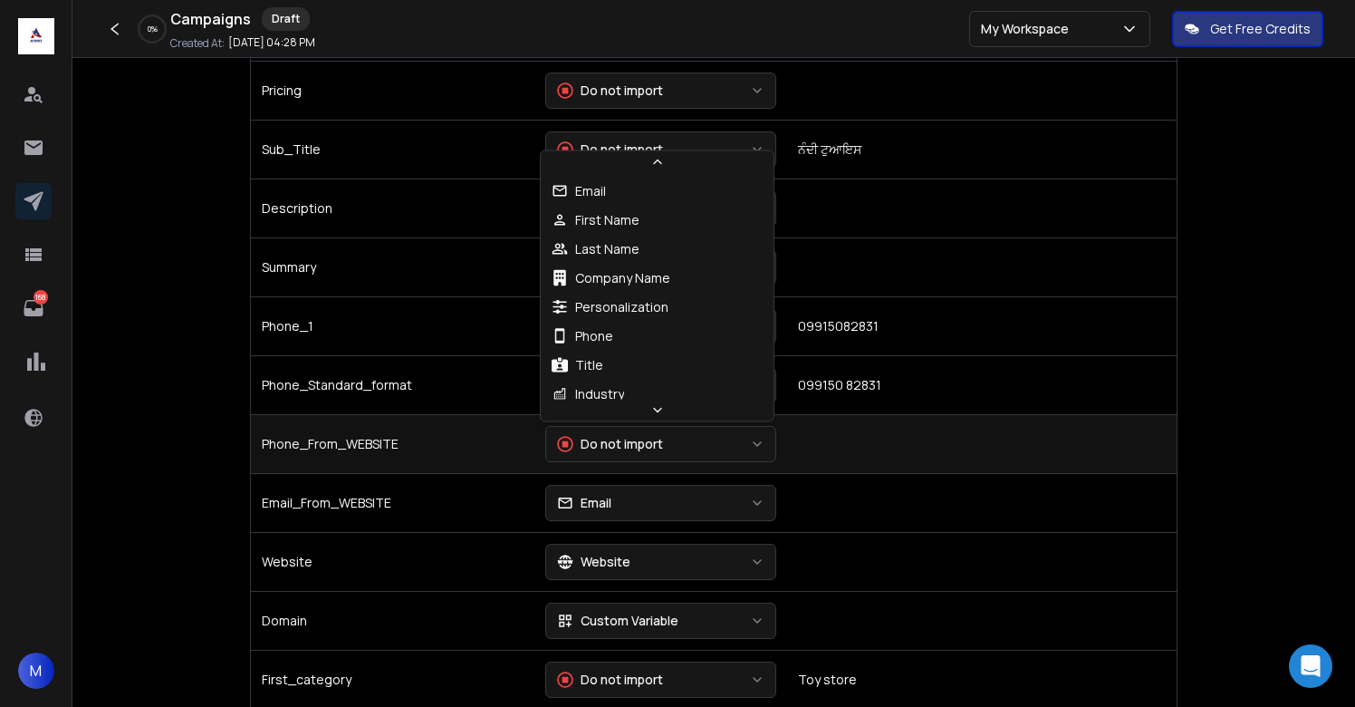
click at [650, 441] on div "Do not import" at bounding box center [610, 444] width 106 height 18
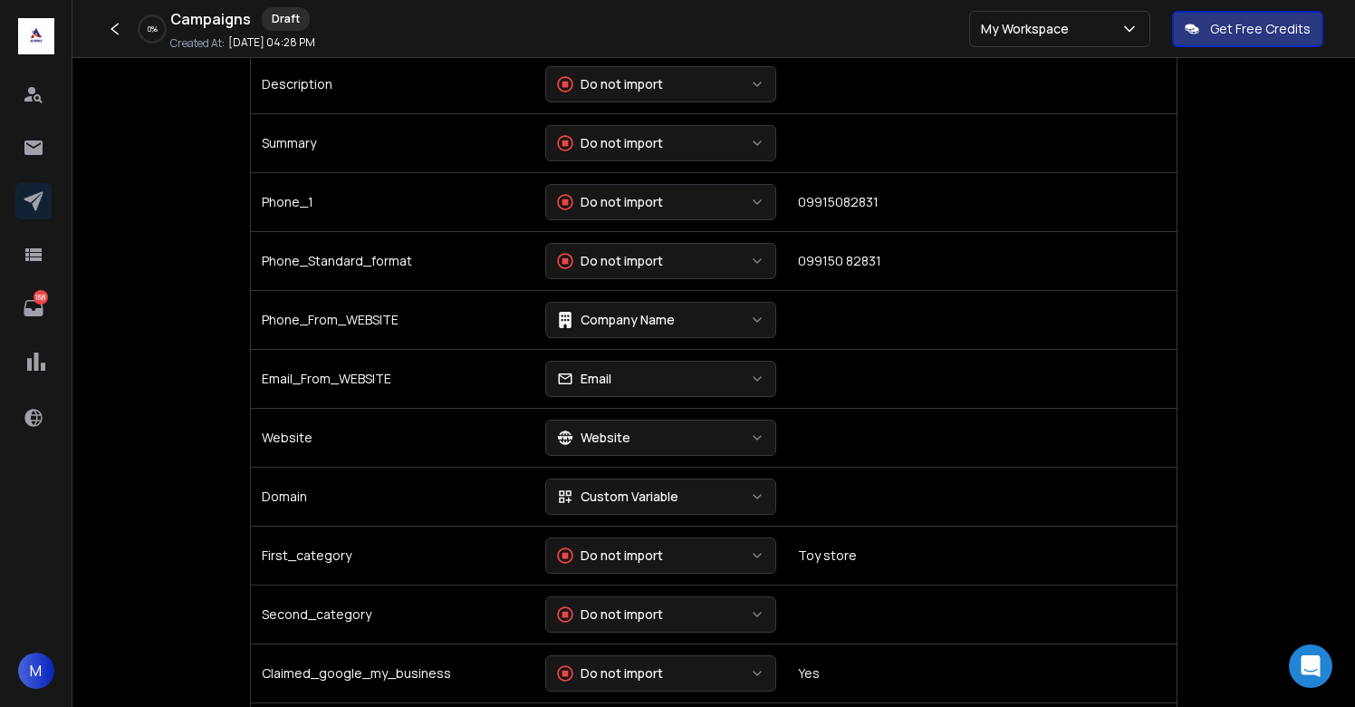
scroll to position [1099, 0]
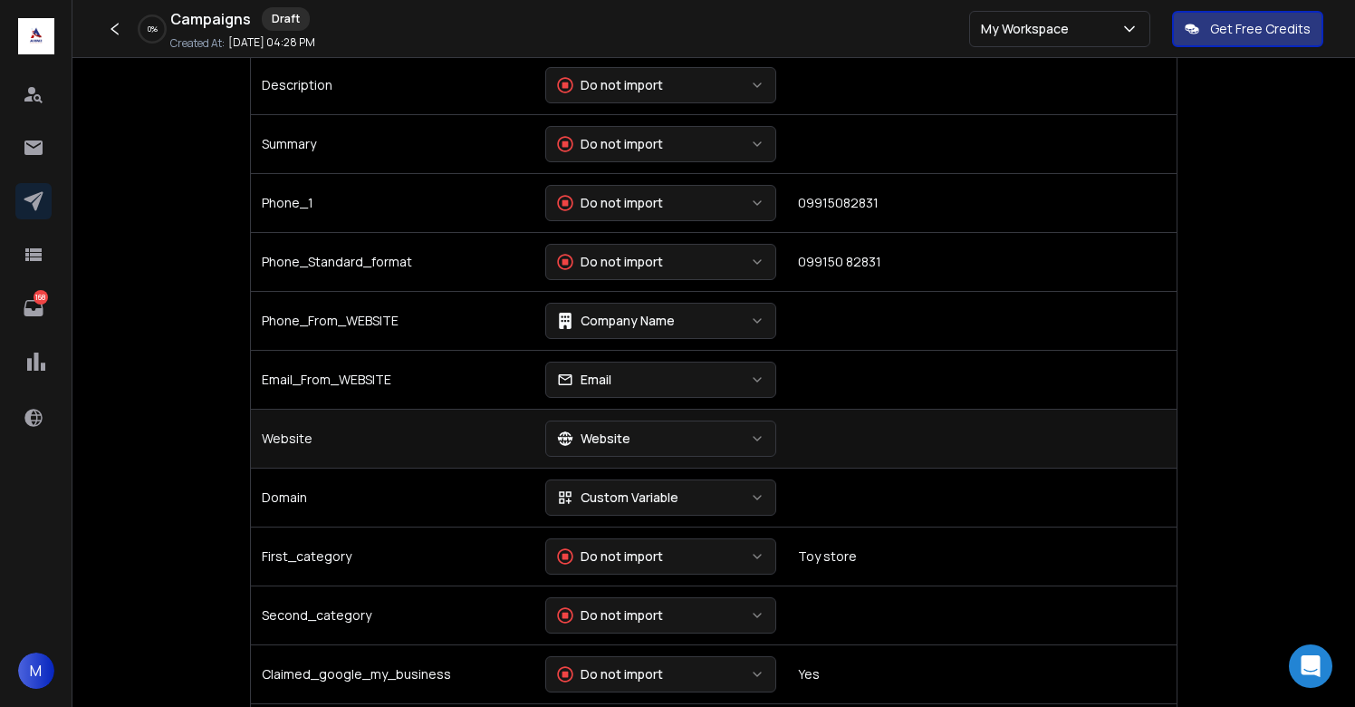
click at [610, 438] on div "Website" at bounding box center [593, 438] width 73 height 18
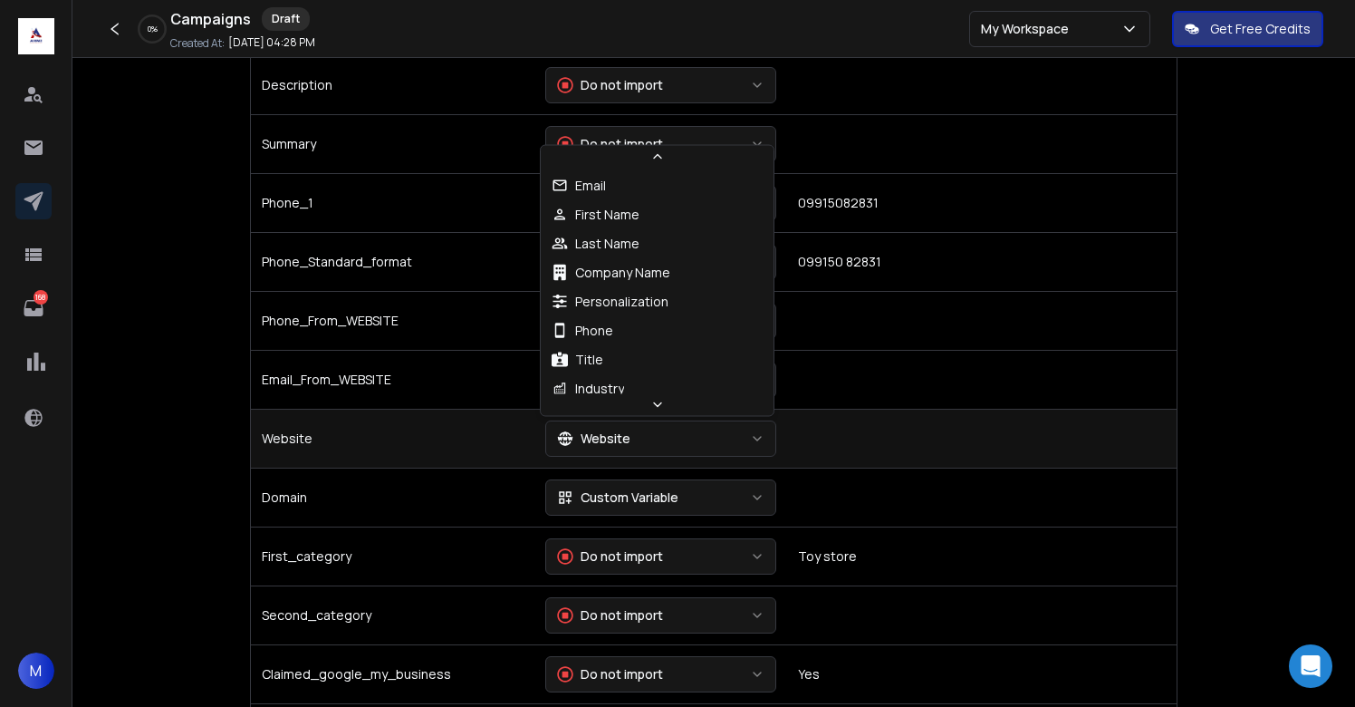
scroll to position [96, 0]
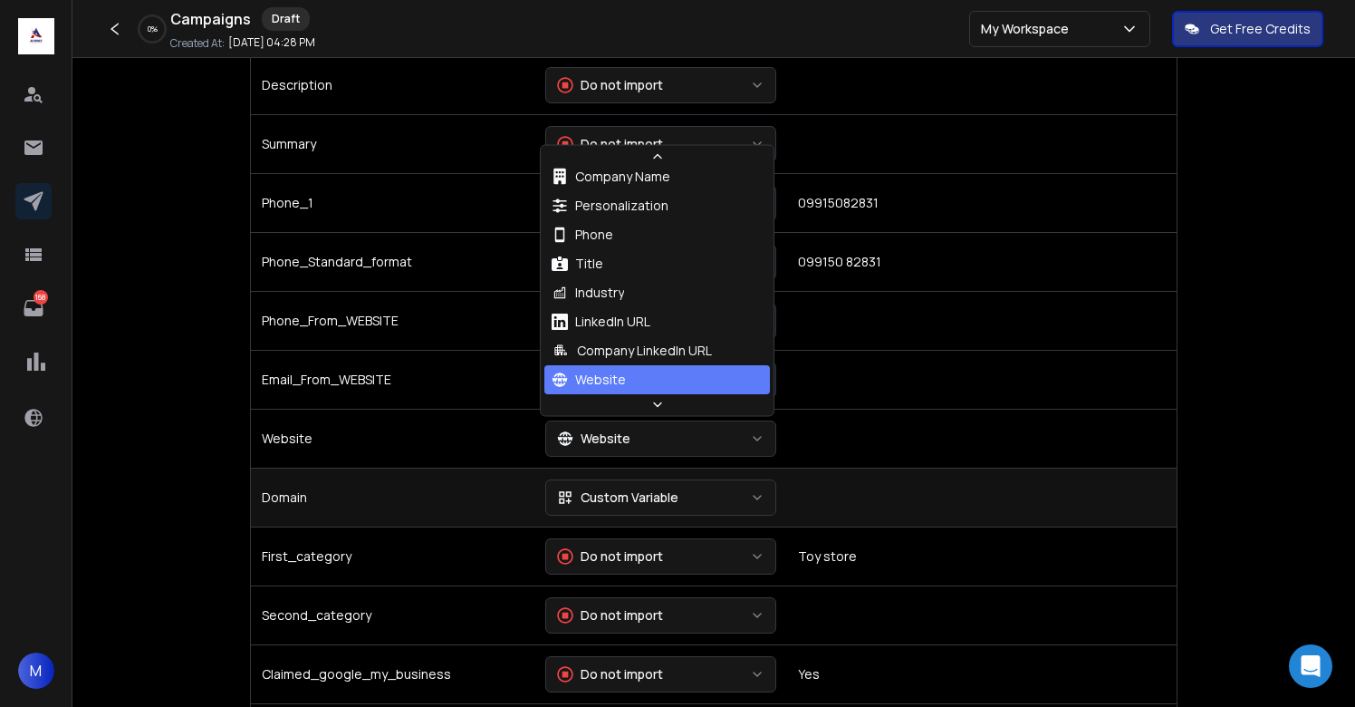
click at [610, 498] on div "Custom Variable" at bounding box center [617, 497] width 121 height 18
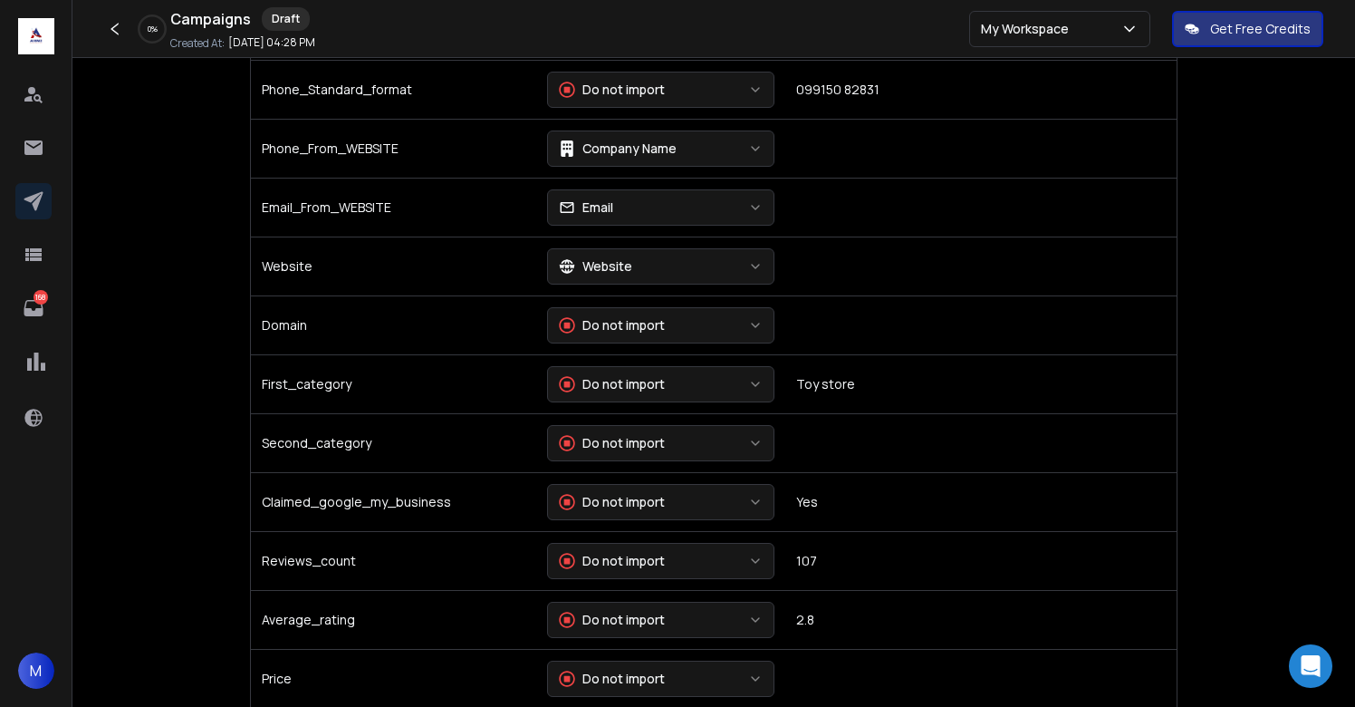
scroll to position [1274, 0]
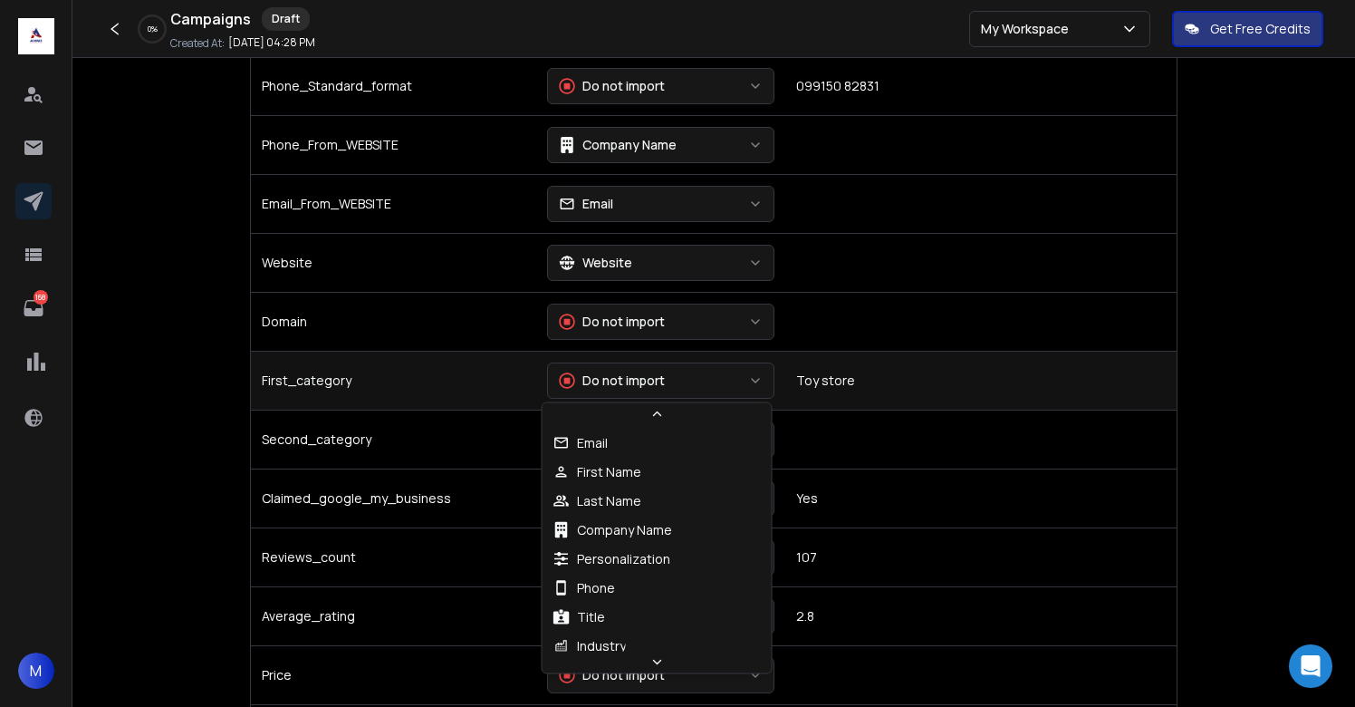
click at [620, 385] on div "Do not import" at bounding box center [612, 380] width 106 height 18
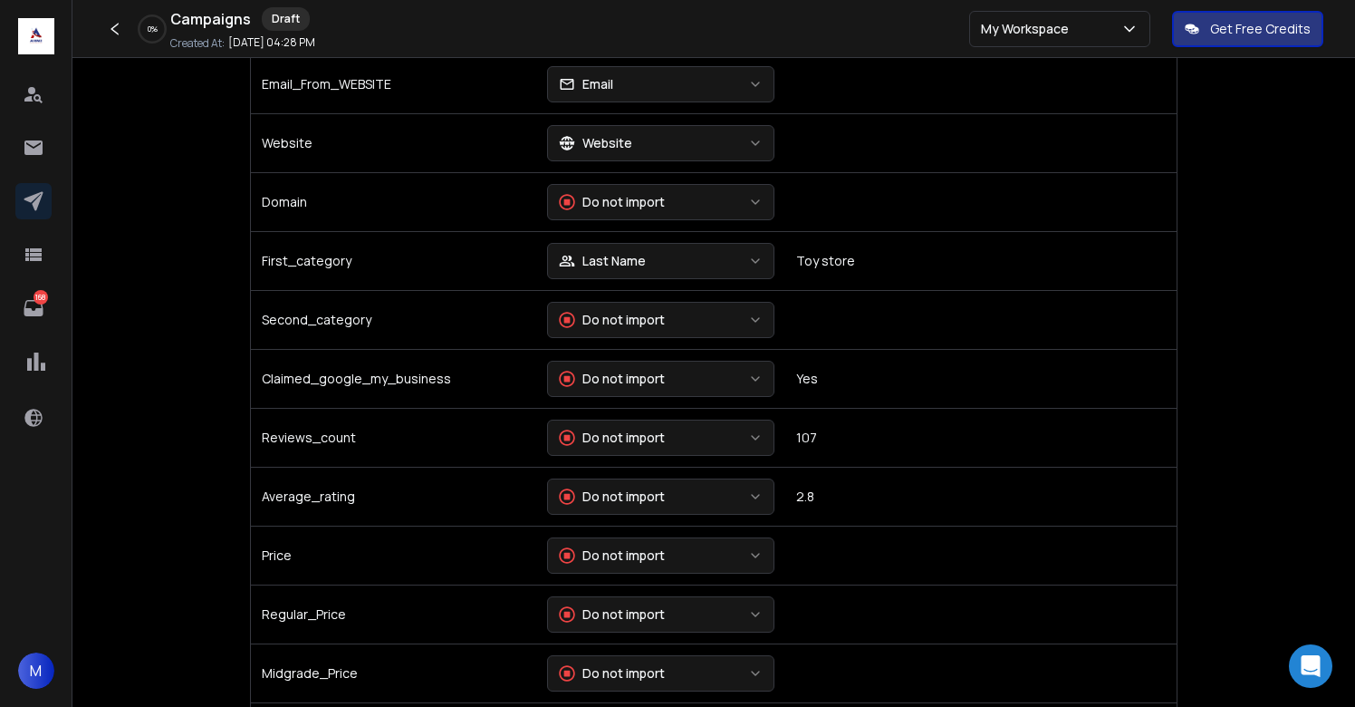
scroll to position [1396, 0]
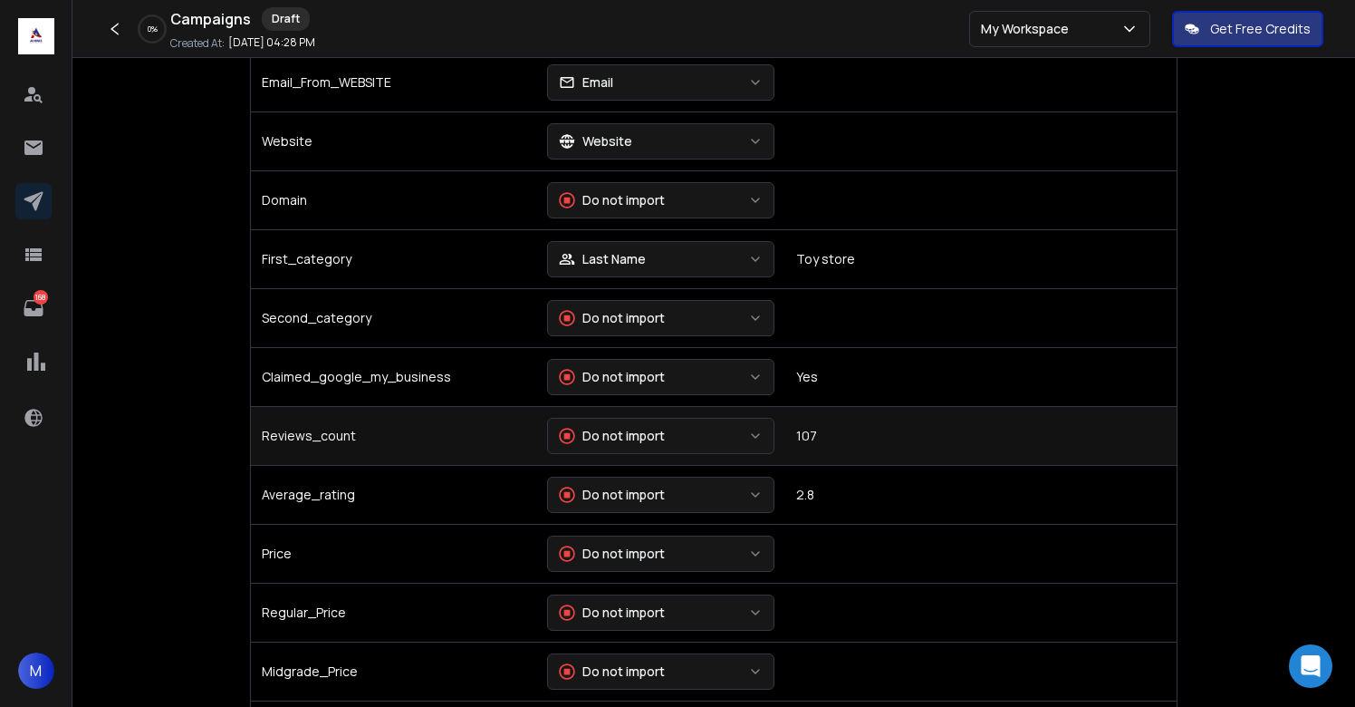
click at [630, 433] on div "Do not import" at bounding box center [612, 436] width 106 height 18
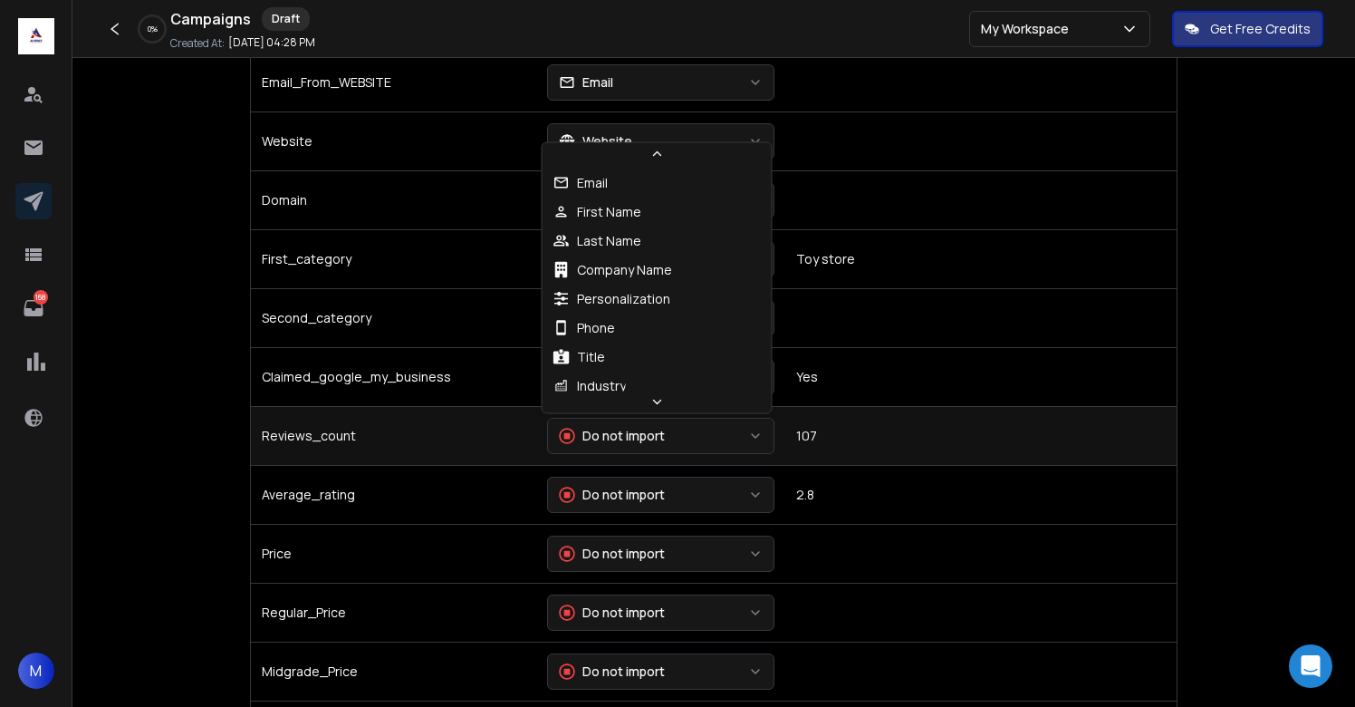
scroll to position [183, 0]
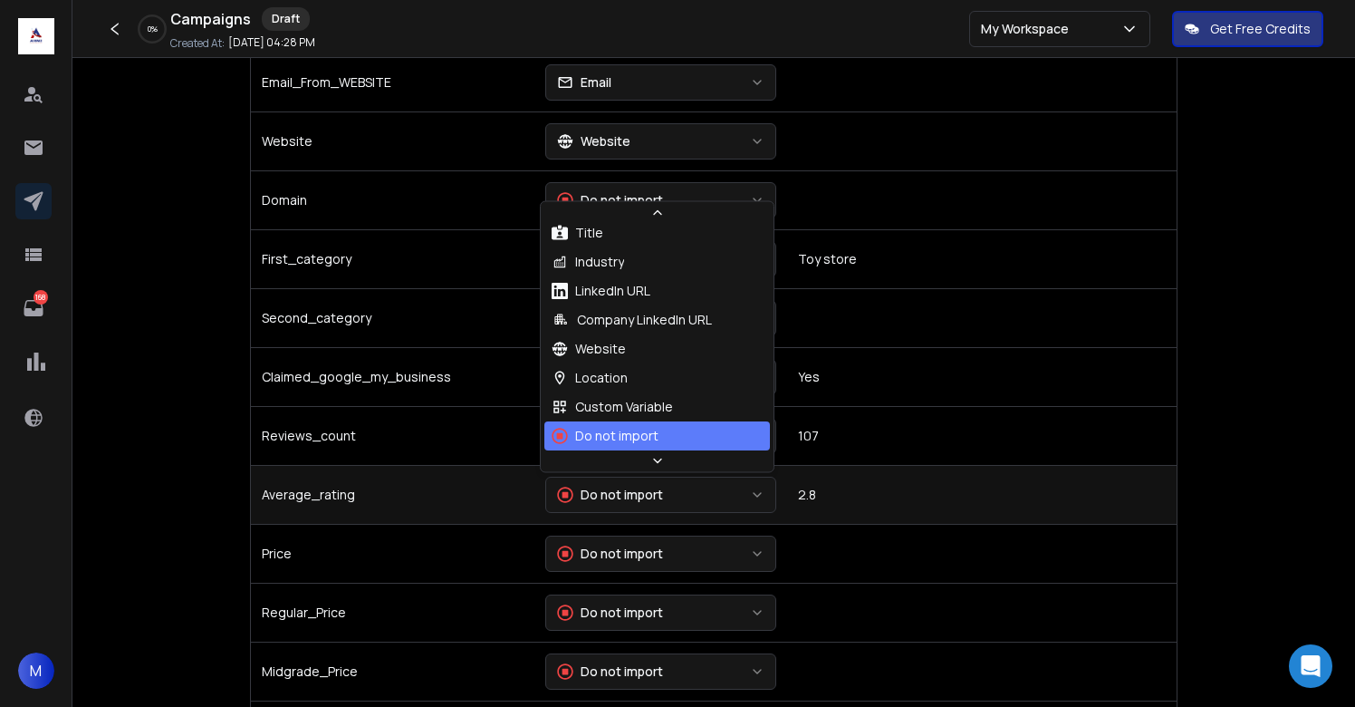
click at [622, 493] on div "Do not import" at bounding box center [610, 495] width 106 height 18
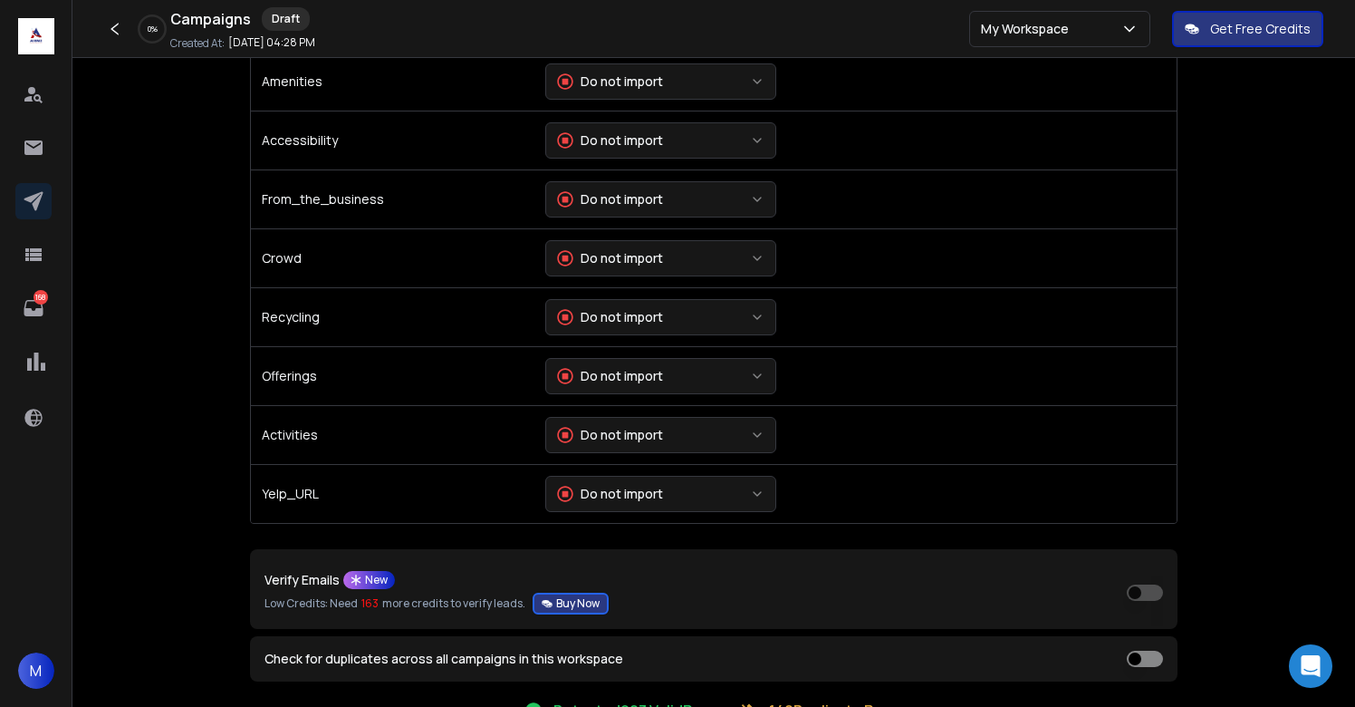
scroll to position [4143, 0]
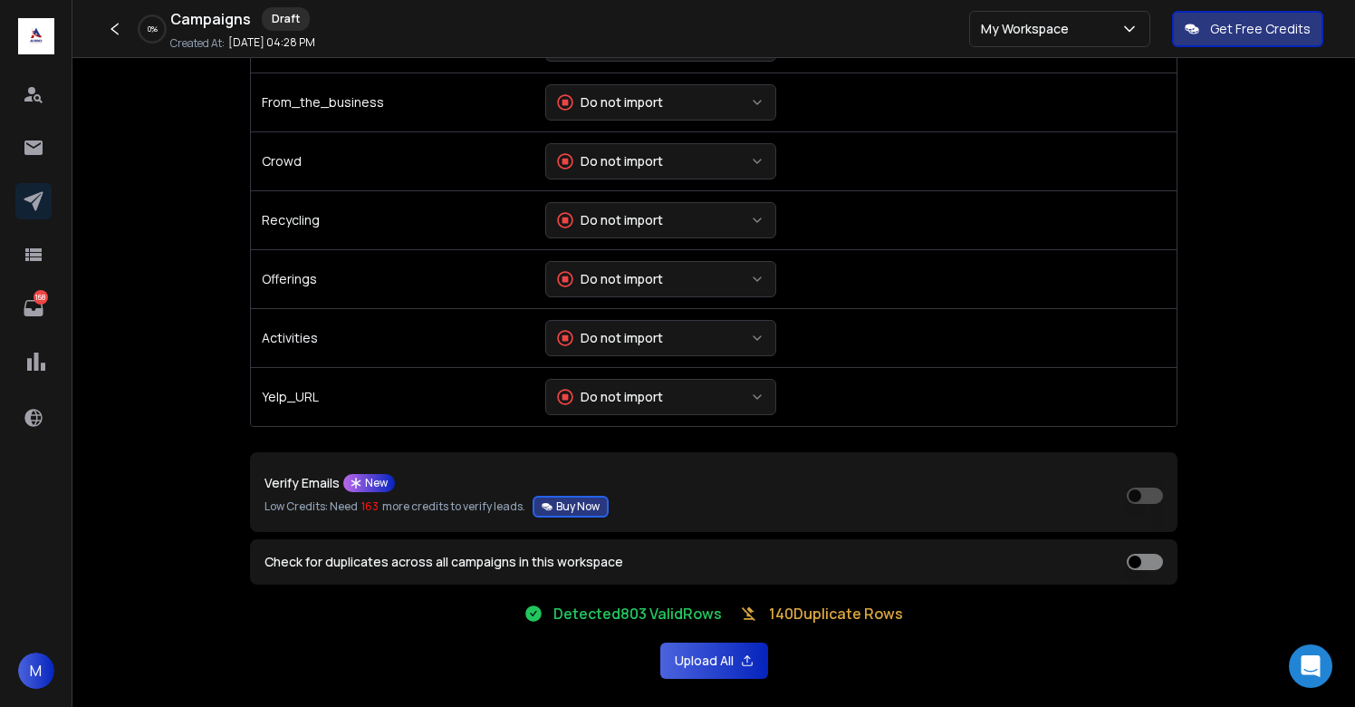
click at [696, 666] on button "Upload All" at bounding box center [714, 660] width 108 height 36
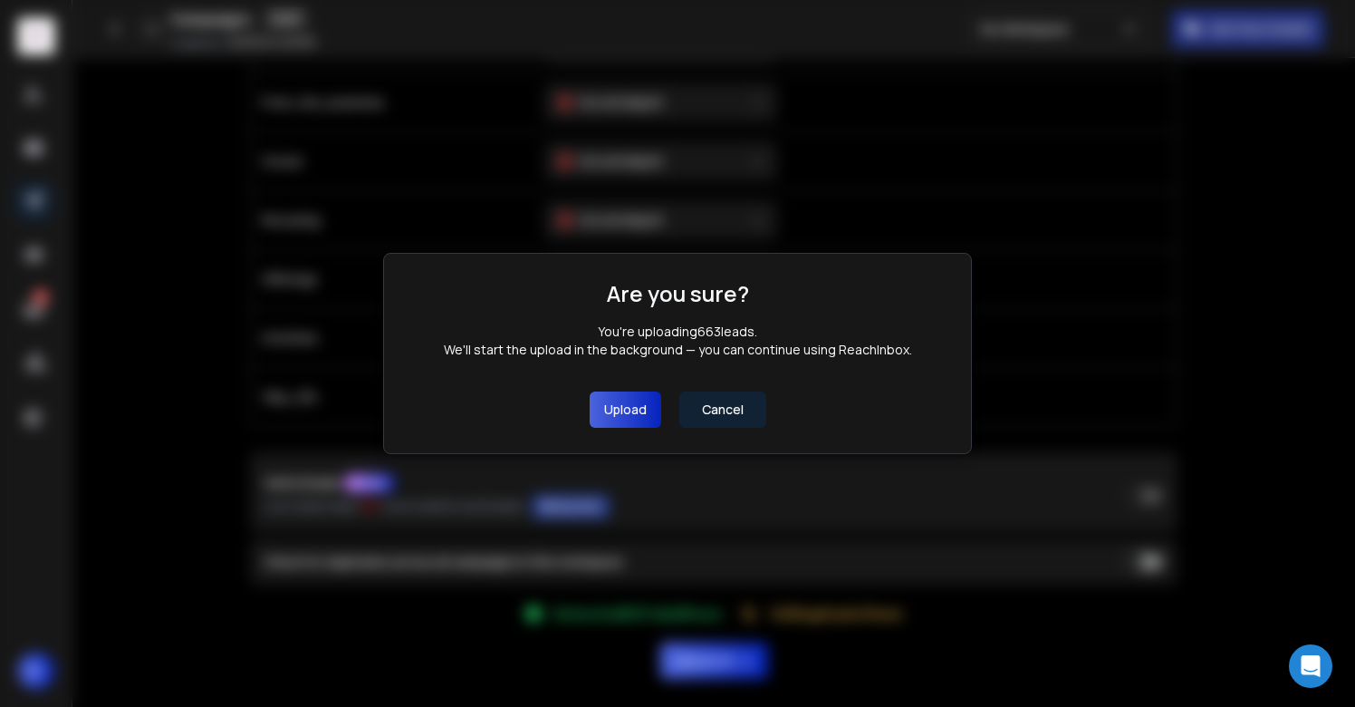
click at [620, 396] on button "Upload" at bounding box center [626, 409] width 72 height 36
